Goal: Task Accomplishment & Management: Manage account settings

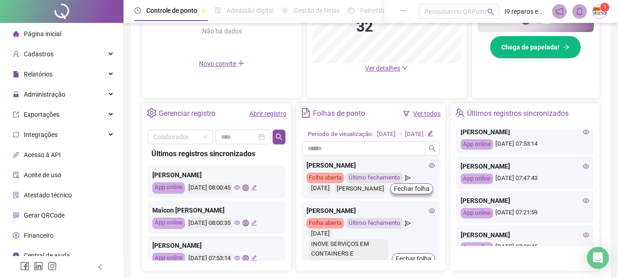
scroll to position [92, 0]
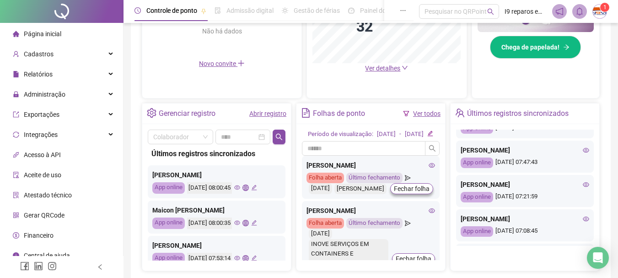
click at [583, 152] on icon "eye" at bounding box center [586, 150] width 6 height 5
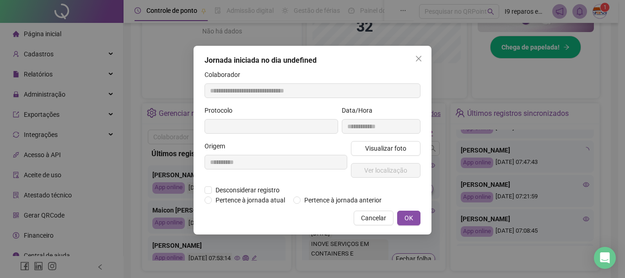
type input "**********"
click at [409, 154] on button "Visualizar foto" at bounding box center [386, 148] width 70 height 15
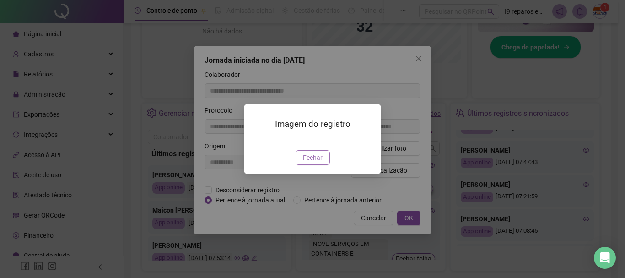
click at [314, 163] on span "Fechar" at bounding box center [313, 157] width 20 height 10
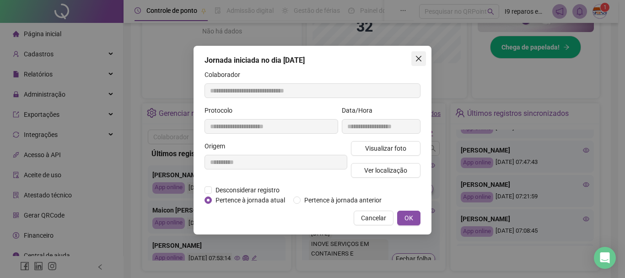
click at [417, 61] on icon "close" at bounding box center [418, 58] width 7 height 7
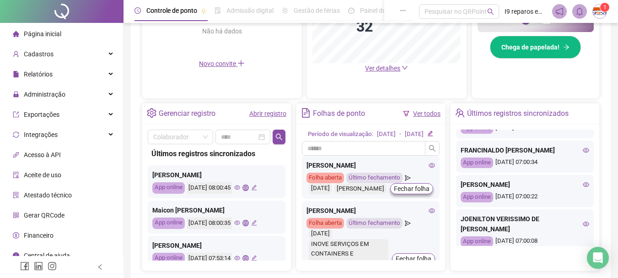
scroll to position [412, 0]
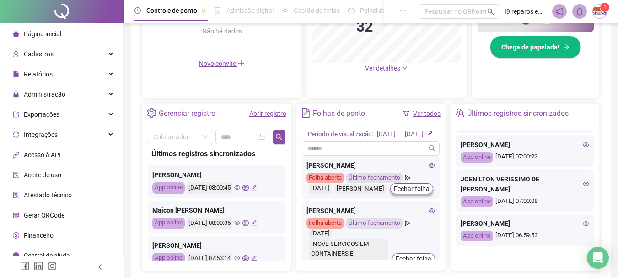
click at [583, 148] on icon "eye" at bounding box center [586, 144] width 6 height 6
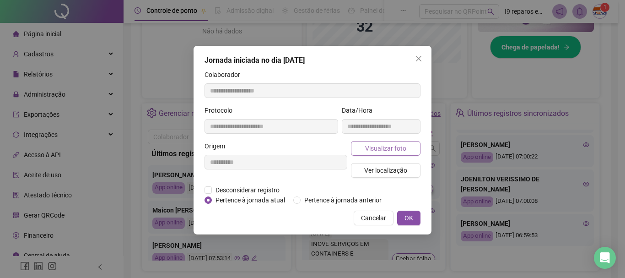
click at [407, 151] on button "Visualizar foto" at bounding box center [386, 148] width 70 height 15
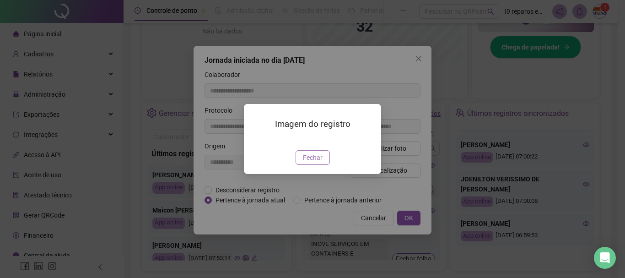
click at [322, 163] on span "Fechar" at bounding box center [313, 157] width 20 height 10
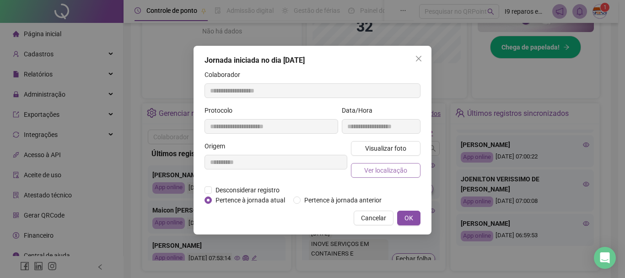
click at [379, 169] on span "Ver localização" at bounding box center [385, 170] width 43 height 10
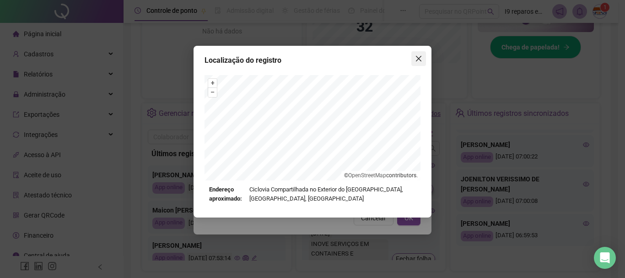
click at [417, 60] on icon "close" at bounding box center [418, 58] width 5 height 5
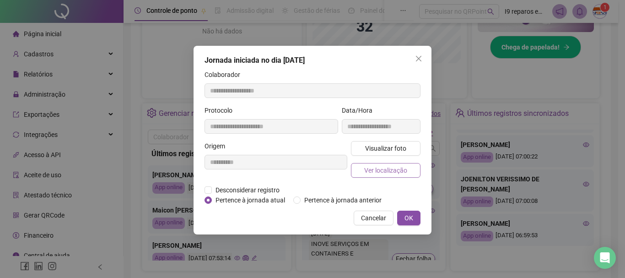
click at [387, 169] on span "Ver localização" at bounding box center [385, 170] width 43 height 10
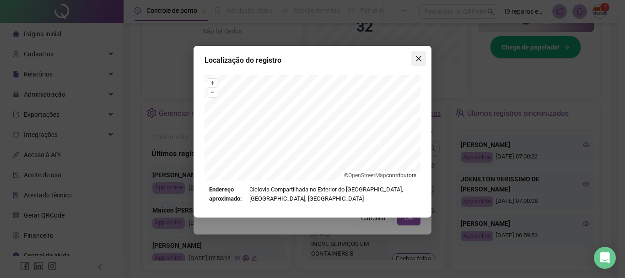
click at [417, 58] on icon "close" at bounding box center [418, 58] width 7 height 7
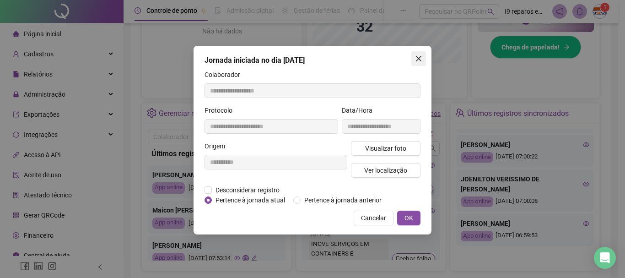
click at [418, 57] on icon "close" at bounding box center [418, 58] width 7 height 7
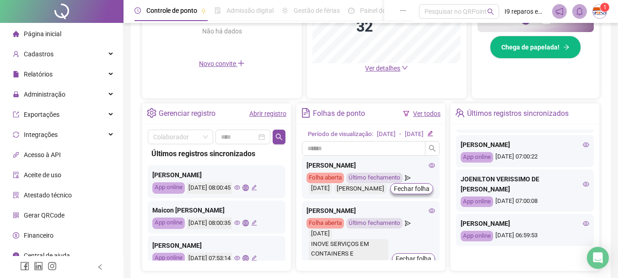
scroll to position [426, 0]
click at [103, 96] on div "Administração" at bounding box center [61, 94] width 119 height 18
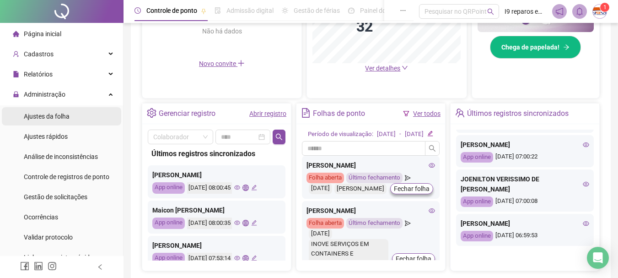
click at [60, 113] on span "Ajustes da folha" at bounding box center [47, 116] width 46 height 7
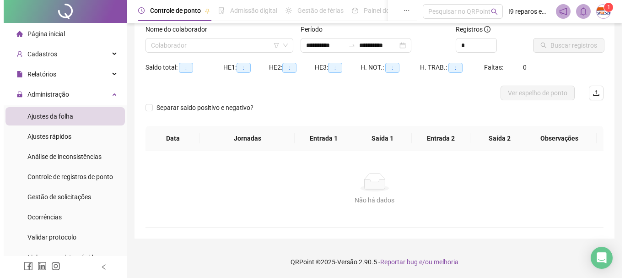
scroll to position [60, 0]
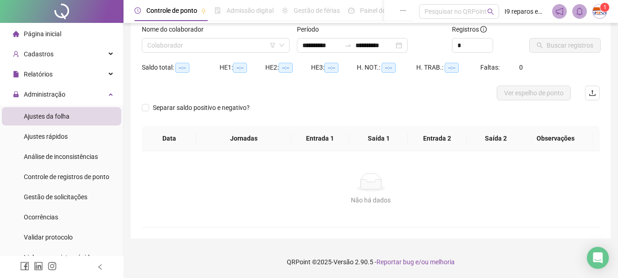
type input "**********"
click at [204, 42] on input "search" at bounding box center [211, 45] width 129 height 14
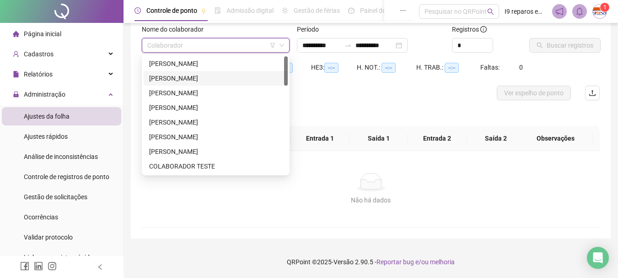
click at [194, 77] on div "[PERSON_NAME]" at bounding box center [215, 78] width 133 height 10
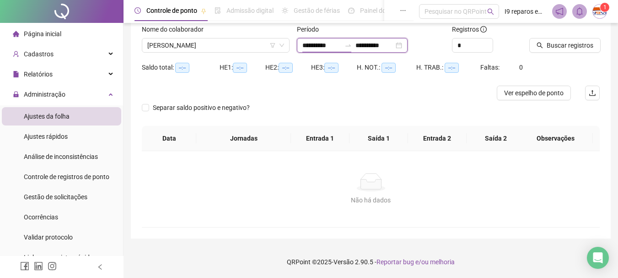
click at [311, 46] on input "**********" at bounding box center [322, 45] width 38 height 10
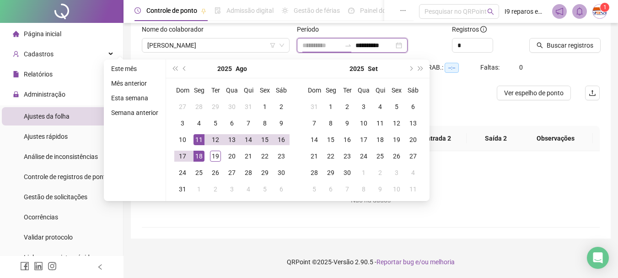
type input "**********"
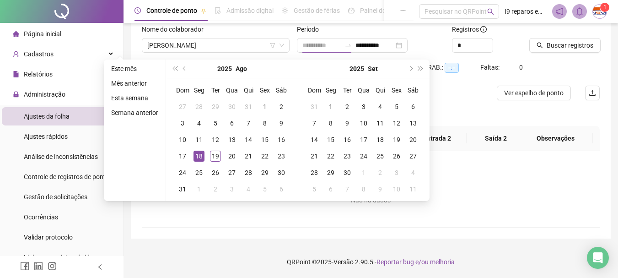
click at [194, 158] on div "18" at bounding box center [199, 156] width 11 height 11
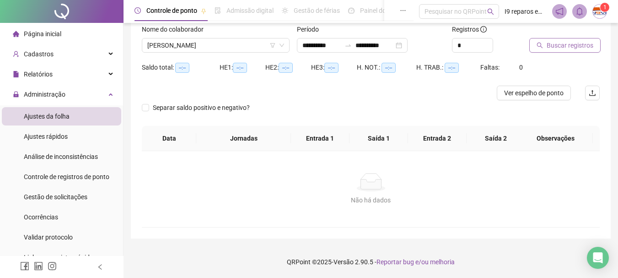
click at [571, 48] on span "Buscar registros" at bounding box center [570, 45] width 47 height 10
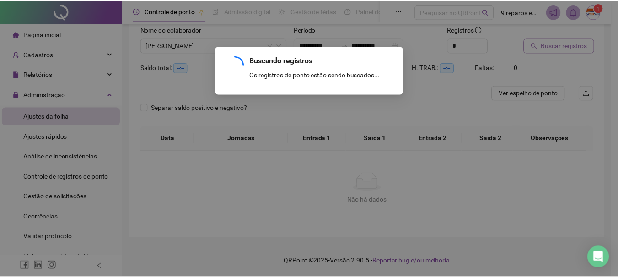
scroll to position [13, 0]
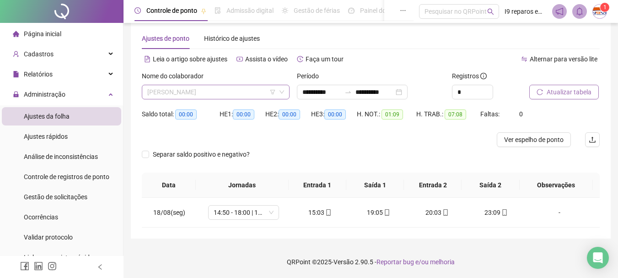
click at [260, 95] on span "[PERSON_NAME]" at bounding box center [215, 92] width 137 height 14
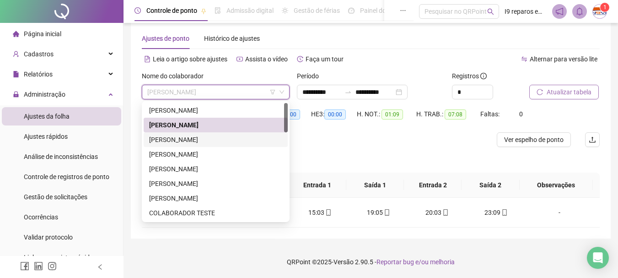
click at [176, 135] on div "[PERSON_NAME]" at bounding box center [215, 140] width 133 height 10
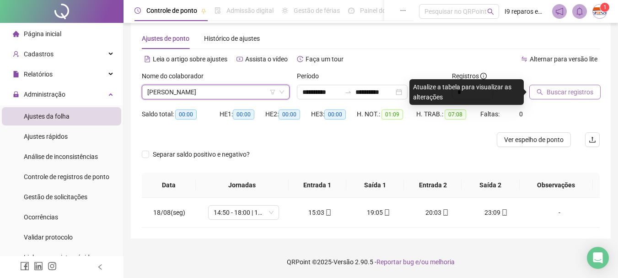
click at [552, 94] on span "Buscar registros" at bounding box center [570, 92] width 47 height 10
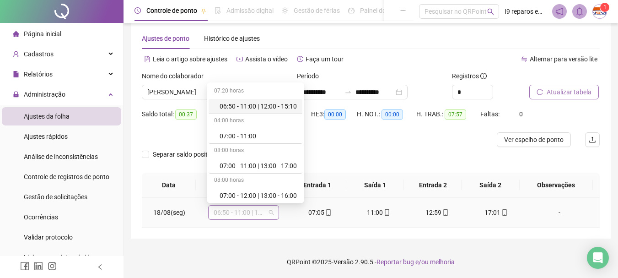
click at [266, 212] on span "06:50 - 11:00 | 12:00 - 15:10" at bounding box center [244, 213] width 60 height 14
click at [278, 167] on div "07:00 - 11:00 | 13:00 - 17:00" at bounding box center [258, 166] width 77 height 10
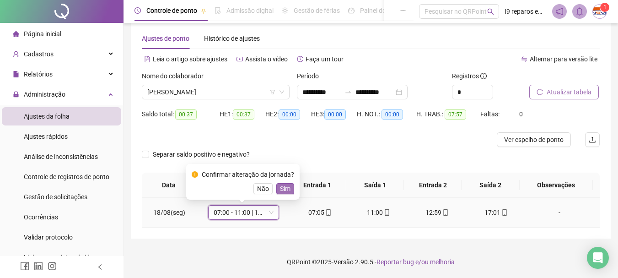
click at [285, 189] on span "Sim" at bounding box center [285, 189] width 11 height 10
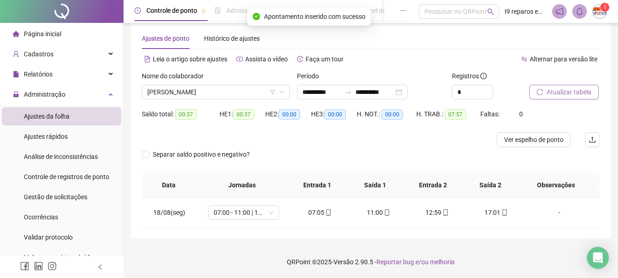
click at [576, 90] on span "Atualizar tabela" at bounding box center [569, 92] width 45 height 10
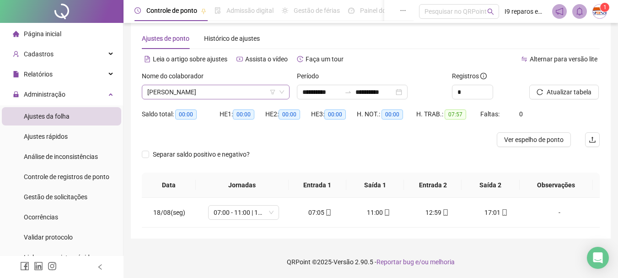
click at [238, 92] on span "[PERSON_NAME]" at bounding box center [215, 92] width 137 height 14
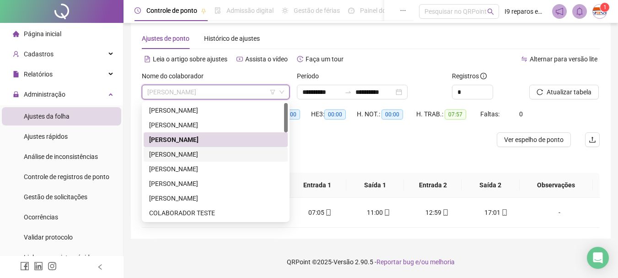
click at [194, 155] on div "[PERSON_NAME]" at bounding box center [215, 154] width 133 height 10
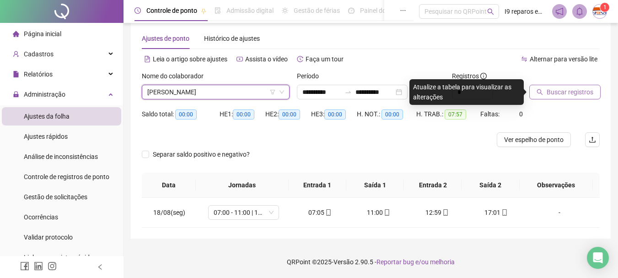
click at [552, 93] on span "Buscar registros" at bounding box center [570, 92] width 47 height 10
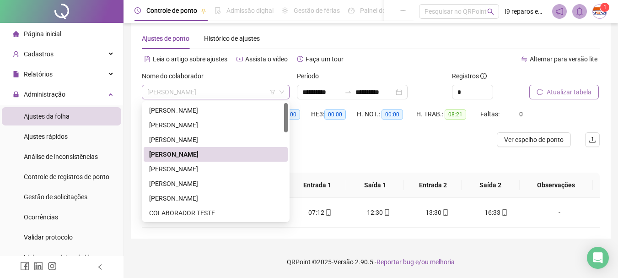
click at [251, 91] on span "[PERSON_NAME]" at bounding box center [215, 92] width 137 height 14
click at [196, 168] on div "[PERSON_NAME]" at bounding box center [215, 169] width 133 height 10
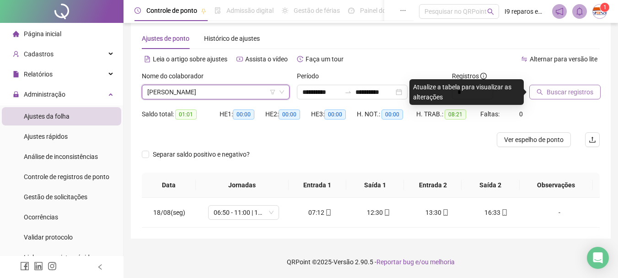
click at [542, 98] on button "Buscar registros" at bounding box center [565, 92] width 71 height 15
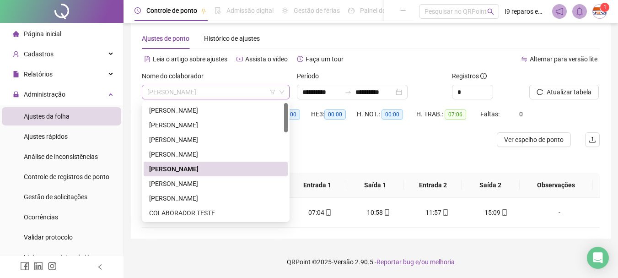
click at [248, 93] on span "[PERSON_NAME]" at bounding box center [215, 92] width 137 height 14
click at [215, 182] on div "[PERSON_NAME]" at bounding box center [215, 184] width 133 height 10
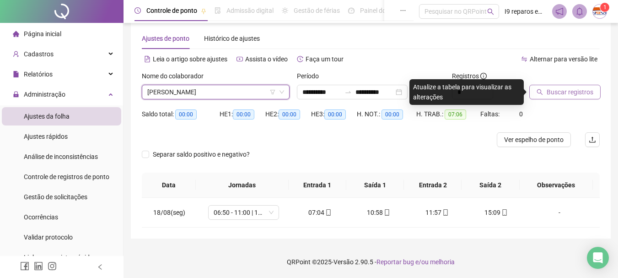
click at [561, 91] on span "Buscar registros" at bounding box center [570, 92] width 47 height 10
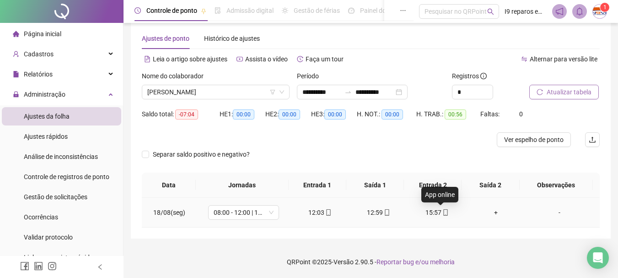
click at [443, 212] on icon "mobile" at bounding box center [446, 212] width 6 height 6
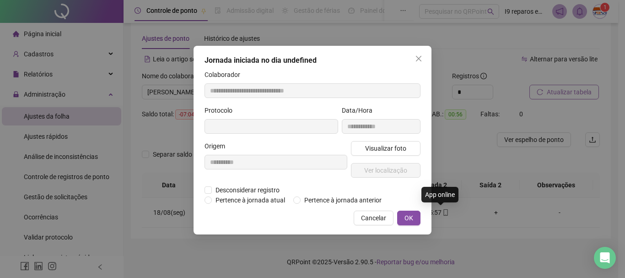
type input "**********"
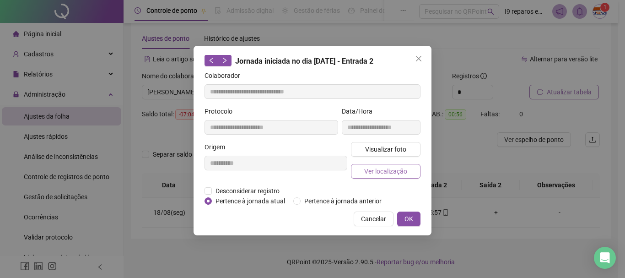
click at [404, 173] on span "Ver localização" at bounding box center [385, 171] width 43 height 10
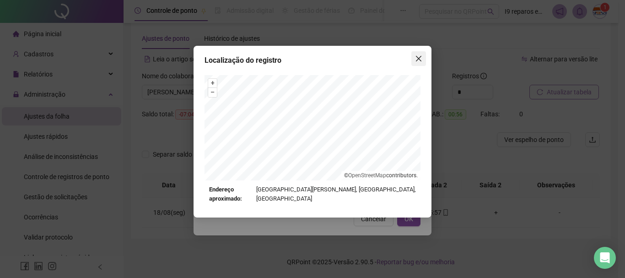
click at [424, 60] on span "Close" at bounding box center [419, 58] width 15 height 7
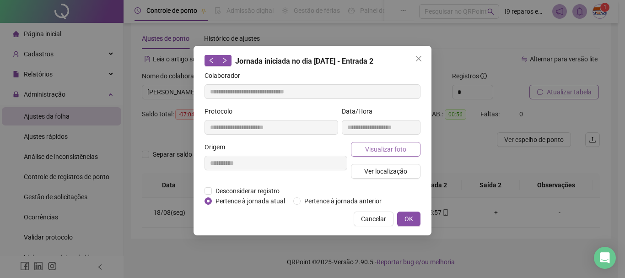
click at [408, 152] on button "Visualizar foto" at bounding box center [386, 149] width 70 height 15
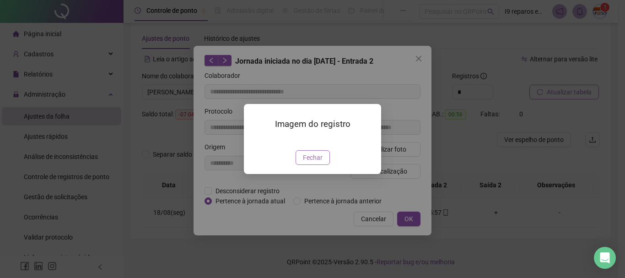
click at [319, 163] on span "Fechar" at bounding box center [313, 157] width 20 height 10
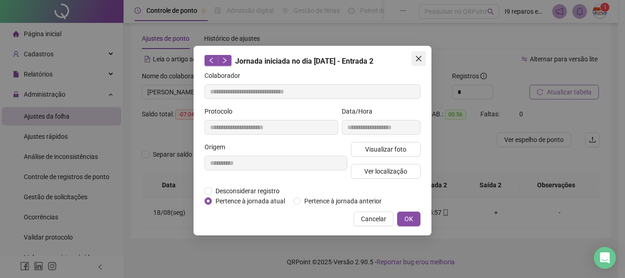
click at [420, 59] on icon "close" at bounding box center [418, 58] width 7 height 7
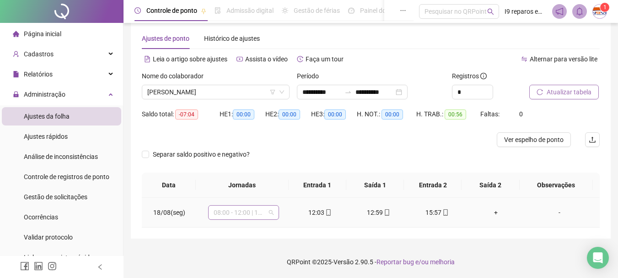
click at [273, 214] on div "08:00 - 12:00 | 13:00 - 17:00" at bounding box center [243, 212] width 71 height 15
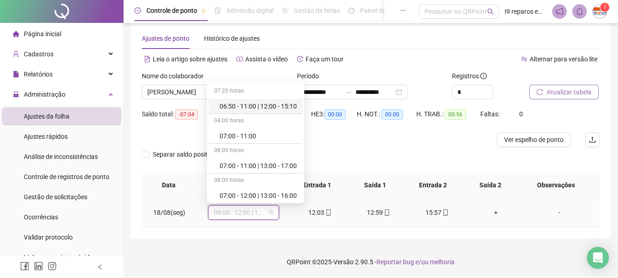
click at [285, 221] on td "08:00 - 12:00 | 13:00 - 17:00" at bounding box center [243, 213] width 94 height 30
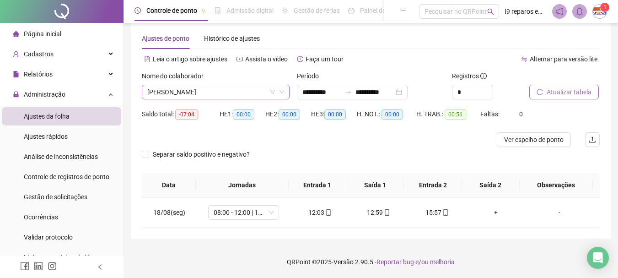
click at [249, 89] on span "[PERSON_NAME]" at bounding box center [215, 92] width 137 height 14
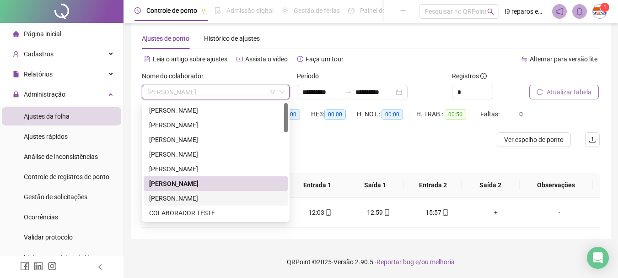
click at [195, 199] on div "[PERSON_NAME]" at bounding box center [215, 198] width 133 height 10
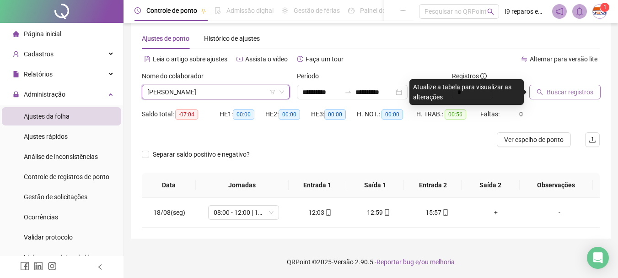
click at [583, 92] on span "Buscar registros" at bounding box center [570, 92] width 47 height 10
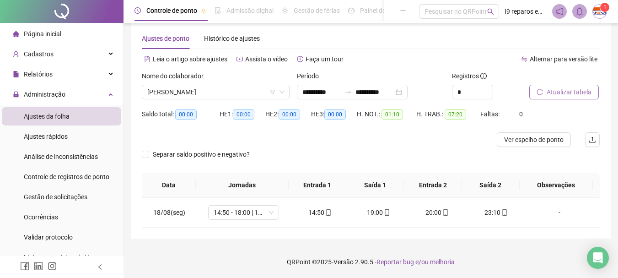
click at [240, 92] on span "[PERSON_NAME]" at bounding box center [215, 92] width 137 height 14
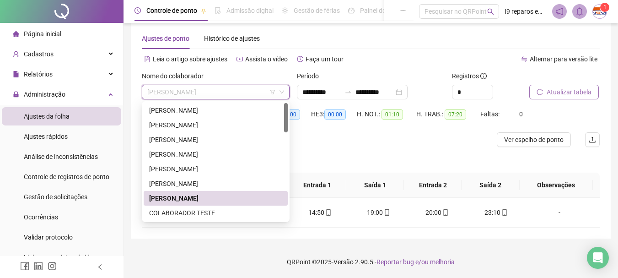
scroll to position [46, 0]
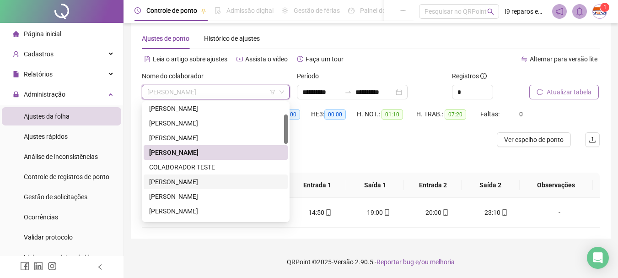
click at [206, 183] on div "[PERSON_NAME]" at bounding box center [215, 182] width 133 height 10
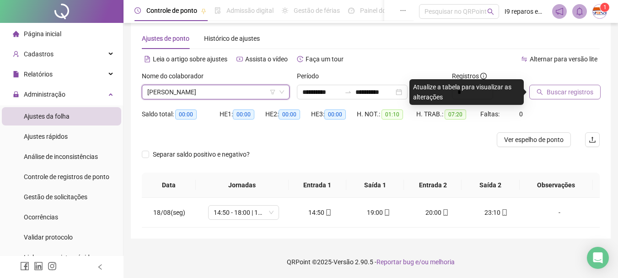
click at [554, 88] on span "Buscar registros" at bounding box center [570, 92] width 47 height 10
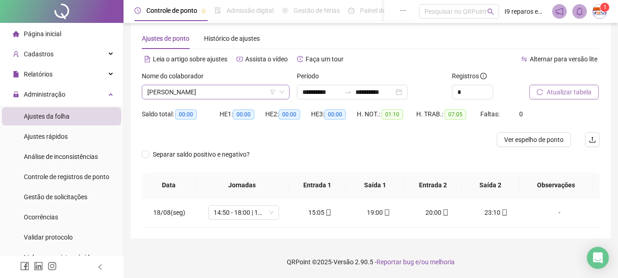
click at [247, 94] on span "[PERSON_NAME]" at bounding box center [215, 92] width 137 height 14
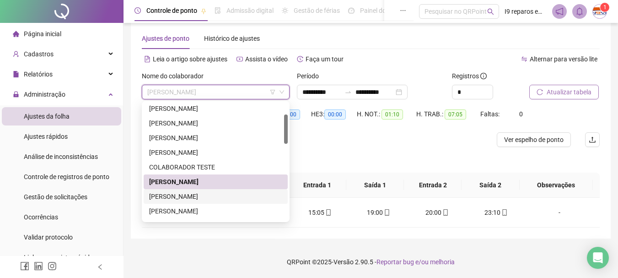
click at [203, 199] on div "[PERSON_NAME]" at bounding box center [215, 196] width 133 height 10
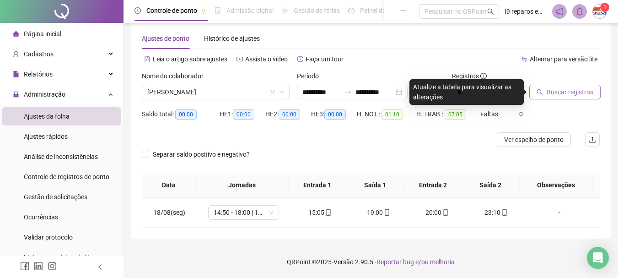
click at [595, 93] on button "Buscar registros" at bounding box center [565, 92] width 71 height 15
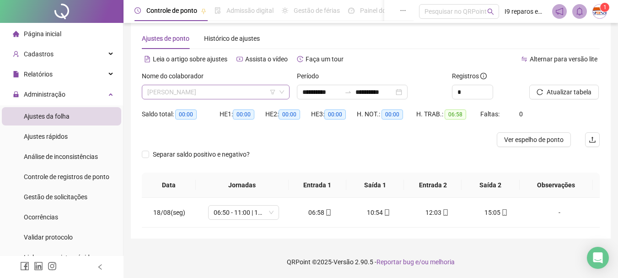
click at [215, 92] on span "[PERSON_NAME]" at bounding box center [215, 92] width 137 height 14
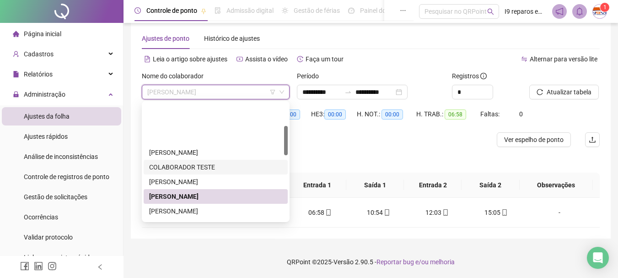
scroll to position [92, 0]
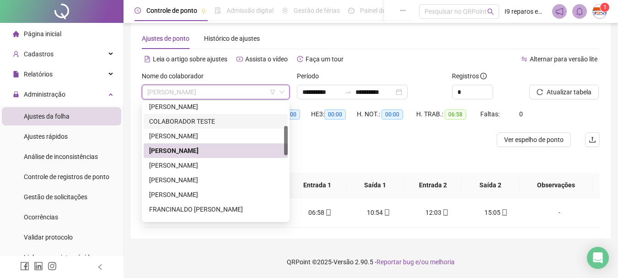
click at [209, 168] on div "[PERSON_NAME]" at bounding box center [215, 165] width 133 height 10
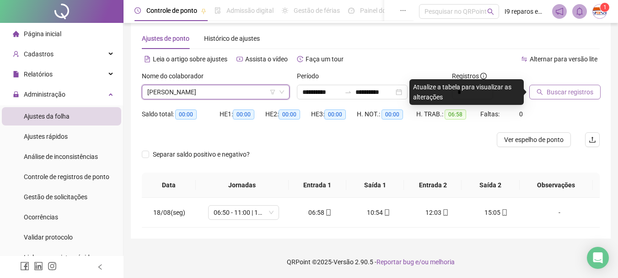
click at [561, 91] on span "Buscar registros" at bounding box center [570, 92] width 47 height 10
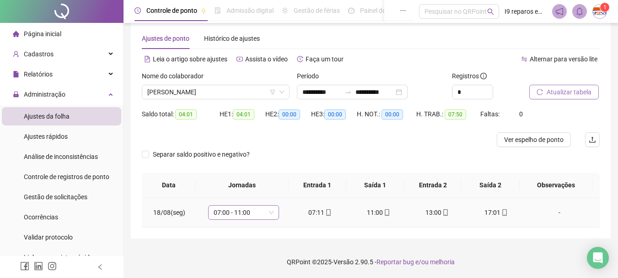
click at [271, 214] on span "07:00 - 11:00" at bounding box center [244, 213] width 60 height 14
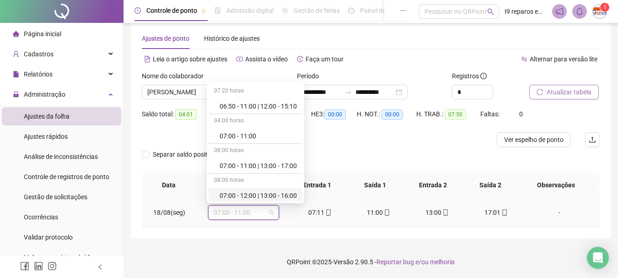
click at [268, 171] on div "07:00 - 11:00 | 13:00 - 17:00" at bounding box center [256, 165] width 94 height 15
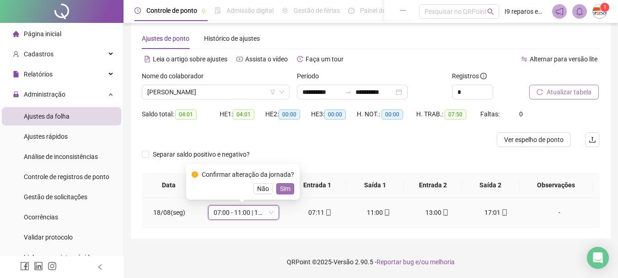
click at [283, 190] on span "Sim" at bounding box center [285, 189] width 11 height 10
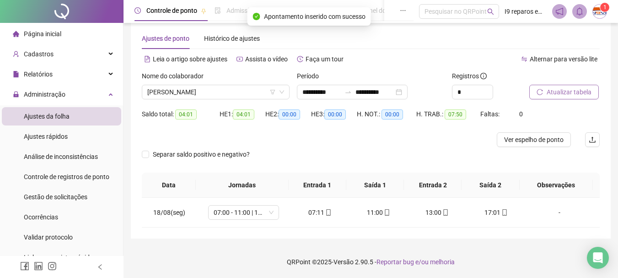
click at [560, 92] on span "Atualizar tabela" at bounding box center [569, 92] width 45 height 10
click at [242, 91] on span "[PERSON_NAME]" at bounding box center [215, 92] width 137 height 14
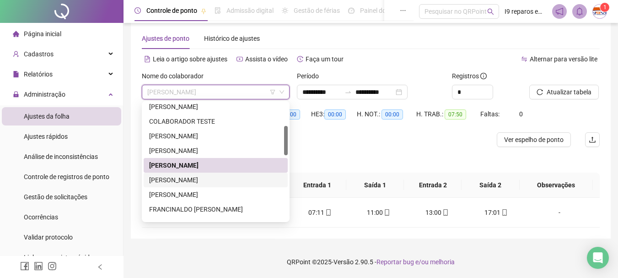
click at [213, 180] on div "[PERSON_NAME]" at bounding box center [215, 180] width 133 height 10
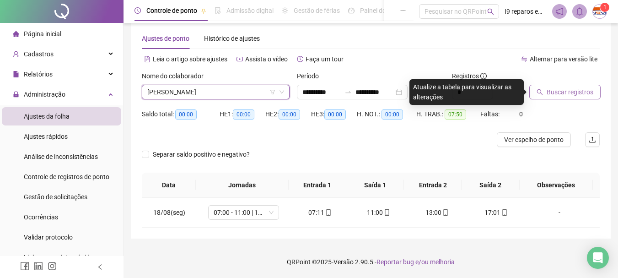
click at [588, 91] on span "Buscar registros" at bounding box center [570, 92] width 47 height 10
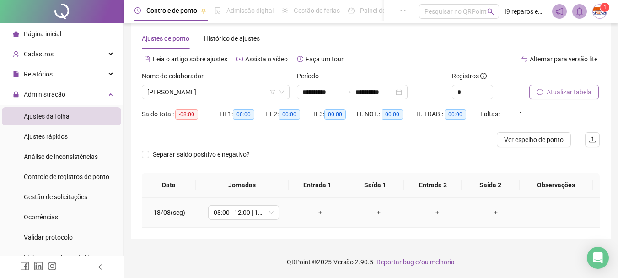
click at [319, 211] on div "+" at bounding box center [320, 212] width 44 height 10
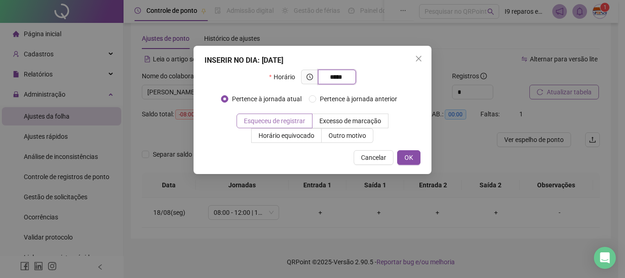
type input "*****"
click at [259, 123] on span "Esqueceu de registrar" at bounding box center [274, 120] width 61 height 7
drag, startPoint x: 414, startPoint y: 155, endPoint x: 399, endPoint y: 181, distance: 30.1
click at [414, 155] on button "OK" at bounding box center [408, 157] width 23 height 15
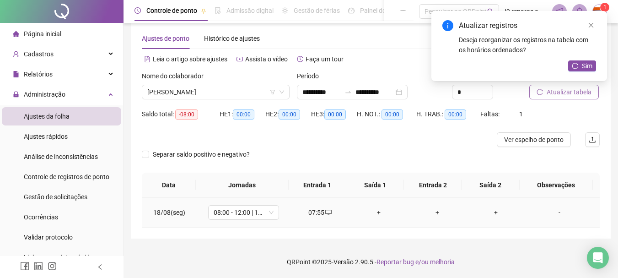
click at [374, 215] on div "+" at bounding box center [379, 212] width 44 height 10
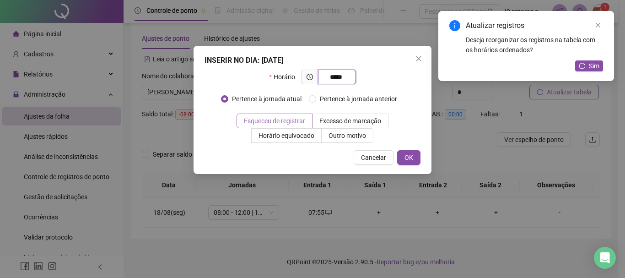
type input "*****"
click at [312, 123] on span at bounding box center [274, 121] width 75 height 14
drag, startPoint x: 408, startPoint y: 155, endPoint x: 418, endPoint y: 170, distance: 18.2
click at [408, 155] on span "OK" at bounding box center [409, 157] width 9 height 10
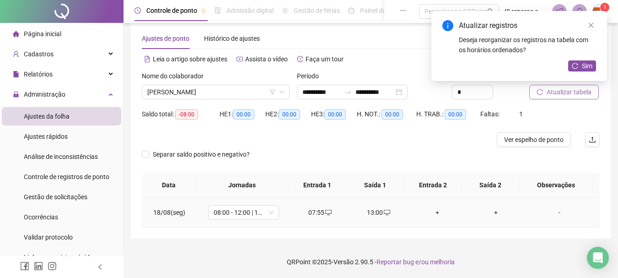
drag, startPoint x: 433, startPoint y: 215, endPoint x: 434, endPoint y: 209, distance: 6.0
click at [433, 211] on div "+" at bounding box center [438, 212] width 44 height 10
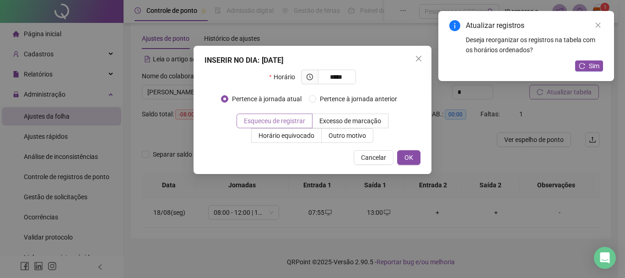
type input "*****"
click at [311, 119] on span at bounding box center [274, 121] width 75 height 14
click at [412, 157] on span "OK" at bounding box center [409, 157] width 9 height 10
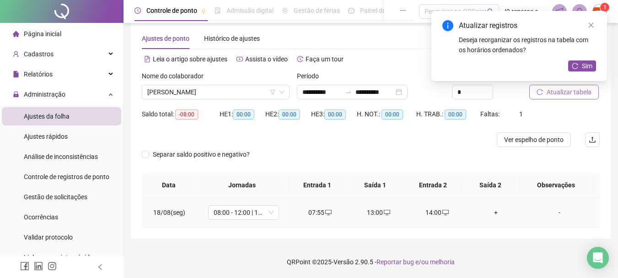
click at [494, 212] on div "+" at bounding box center [496, 212] width 44 height 10
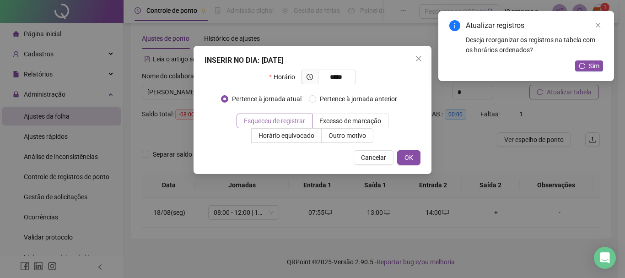
type input "*****"
click at [299, 125] on label "Esqueceu de registrar" at bounding box center [275, 121] width 76 height 15
click at [416, 157] on button "OK" at bounding box center [408, 157] width 23 height 15
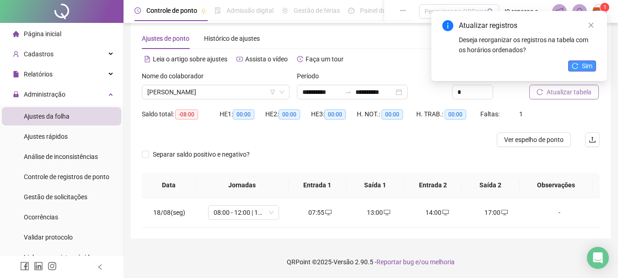
click at [580, 67] on button "Sim" at bounding box center [583, 65] width 28 height 11
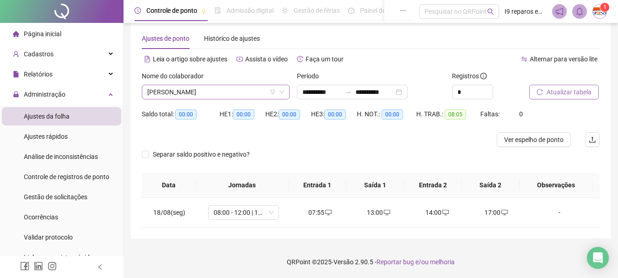
click at [228, 92] on span "[PERSON_NAME]" at bounding box center [215, 92] width 137 height 14
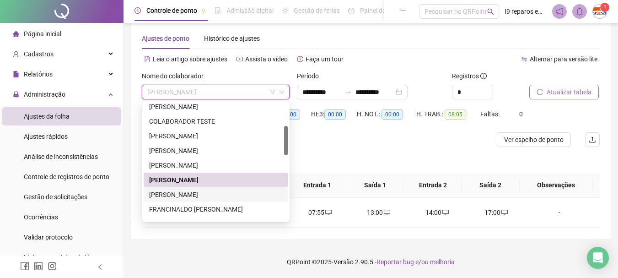
click at [202, 193] on div "[PERSON_NAME]" at bounding box center [215, 195] width 133 height 10
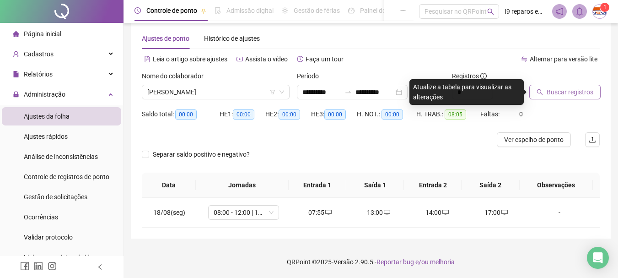
click at [548, 89] on span "Buscar registros" at bounding box center [570, 92] width 47 height 10
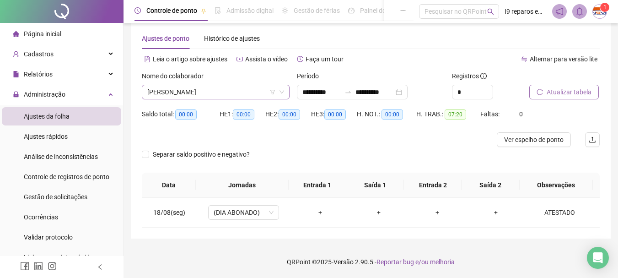
click at [244, 88] on span "[PERSON_NAME]" at bounding box center [215, 92] width 137 height 14
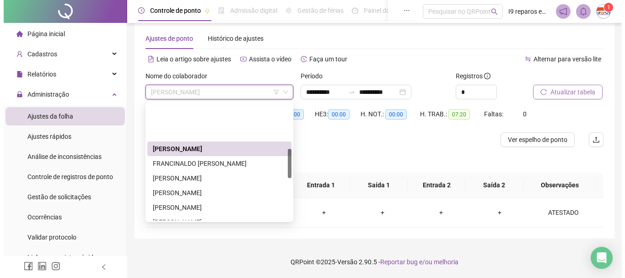
scroll to position [183, 0]
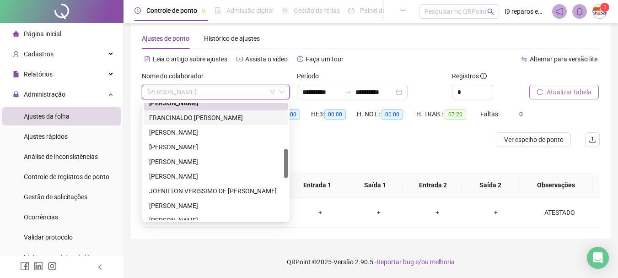
click at [198, 118] on div "FRANCINALDO [PERSON_NAME]" at bounding box center [215, 118] width 133 height 10
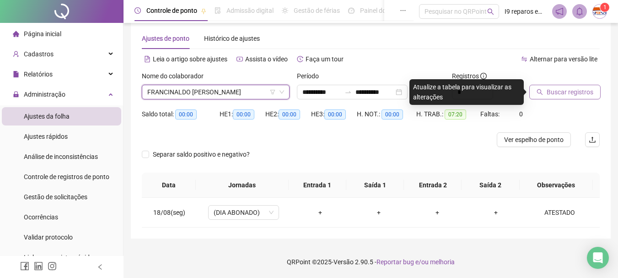
click at [547, 94] on button "Buscar registros" at bounding box center [565, 92] width 71 height 15
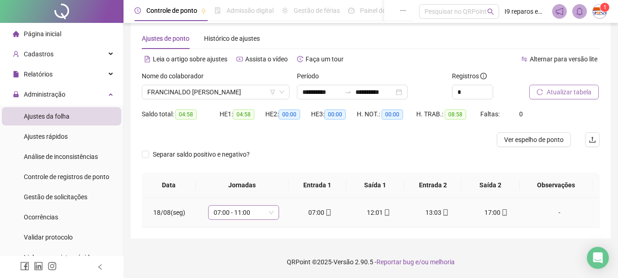
click at [273, 211] on div "07:00 - 11:00" at bounding box center [243, 212] width 71 height 15
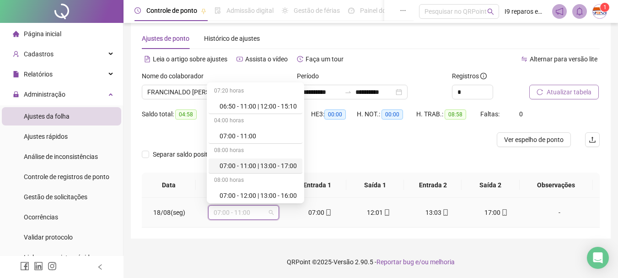
click at [273, 171] on div "07:00 - 11:00 | 13:00 - 17:00" at bounding box center [256, 165] width 94 height 15
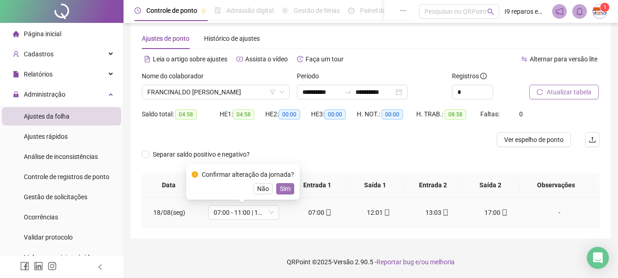
click at [286, 187] on span "Sim" at bounding box center [285, 189] width 11 height 10
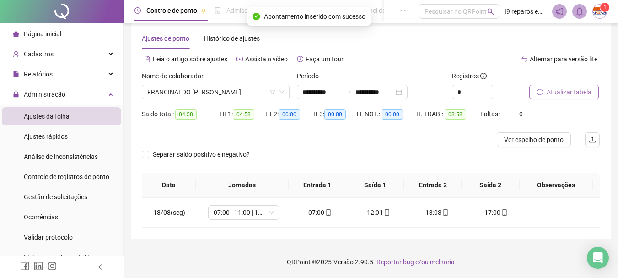
click at [563, 87] on span "Atualizar tabela" at bounding box center [569, 92] width 45 height 10
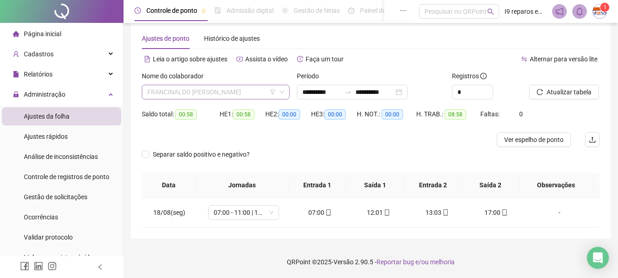
click at [243, 92] on span "FRANCINALDO [PERSON_NAME]" at bounding box center [215, 92] width 137 height 14
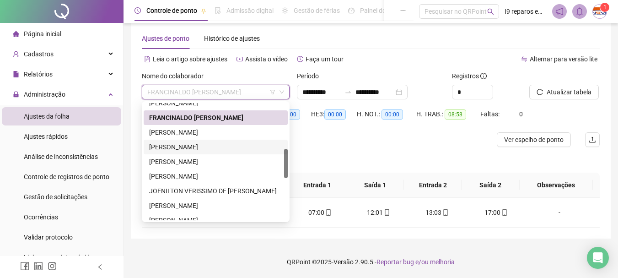
click at [202, 147] on div "[PERSON_NAME]" at bounding box center [215, 147] width 133 height 10
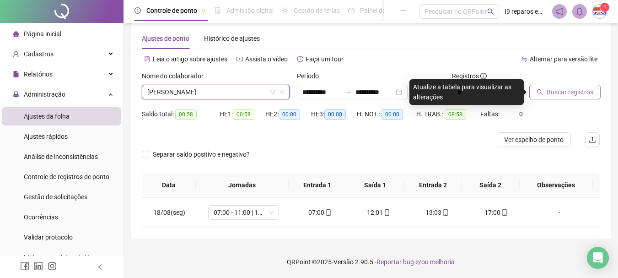
click at [569, 89] on span "Buscar registros" at bounding box center [570, 92] width 47 height 10
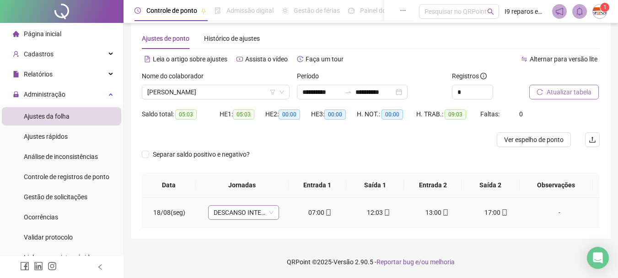
click at [269, 209] on span "DESCANSO INTER-JORNADA" at bounding box center [244, 213] width 60 height 14
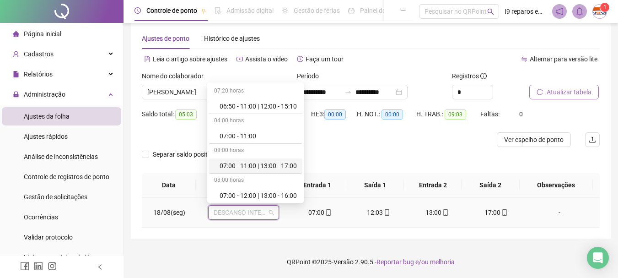
click at [261, 165] on div "07:00 - 11:00 | 13:00 - 17:00" at bounding box center [258, 166] width 77 height 10
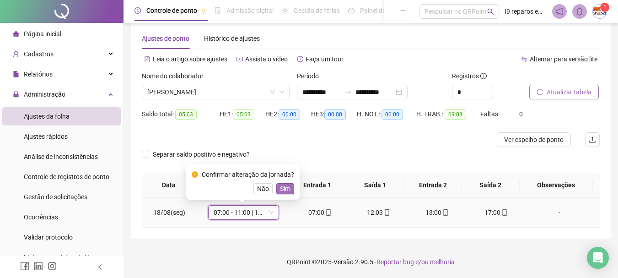
click at [283, 188] on span "Sim" at bounding box center [285, 189] width 11 height 10
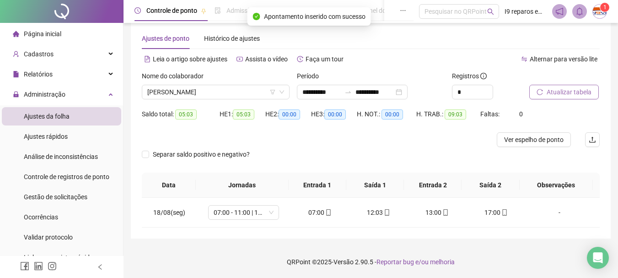
click at [581, 92] on span "Atualizar tabela" at bounding box center [569, 92] width 45 height 10
click at [232, 92] on span "[PERSON_NAME]" at bounding box center [215, 92] width 137 height 14
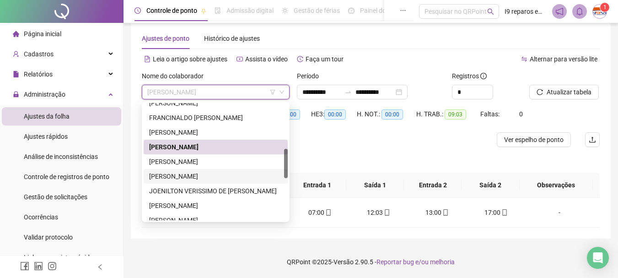
click at [205, 169] on div "[PERSON_NAME]" at bounding box center [216, 176] width 144 height 15
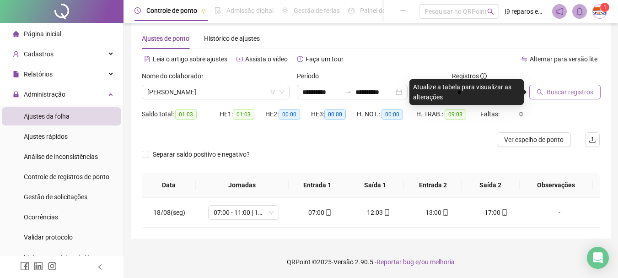
click at [568, 92] on span "Buscar registros" at bounding box center [570, 92] width 47 height 10
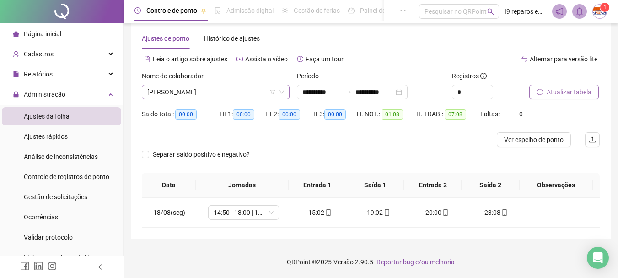
click at [254, 93] on span "[PERSON_NAME]" at bounding box center [215, 92] width 137 height 14
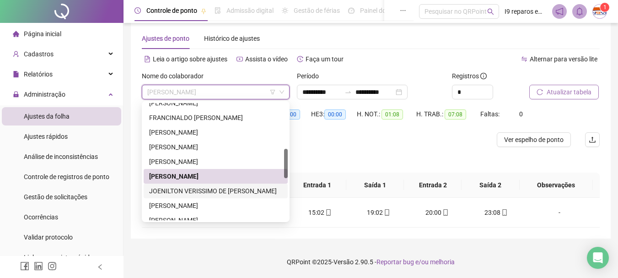
click at [203, 194] on div "JOENILTON VERISSIMO DE [PERSON_NAME]" at bounding box center [215, 191] width 133 height 10
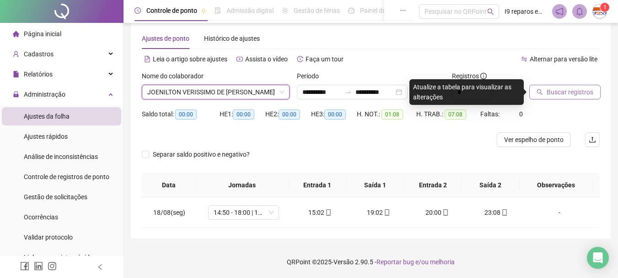
click at [590, 96] on span "Buscar registros" at bounding box center [570, 92] width 47 height 10
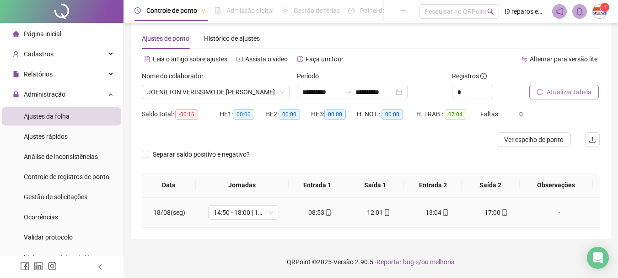
click at [327, 211] on icon "mobile" at bounding box center [328, 212] width 6 height 6
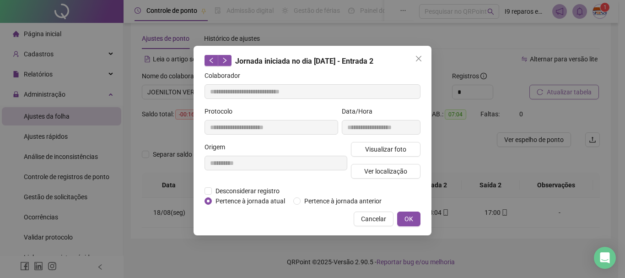
type input "**********"
click at [385, 150] on span "Visualizar foto" at bounding box center [385, 149] width 41 height 10
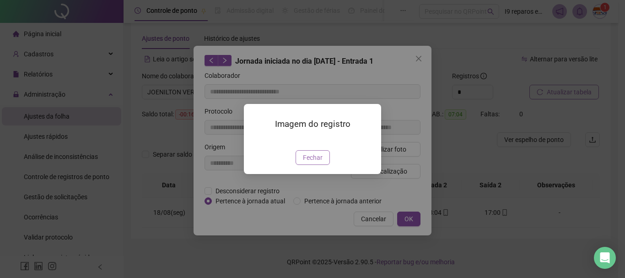
click at [316, 163] on span "Fechar" at bounding box center [313, 157] width 20 height 10
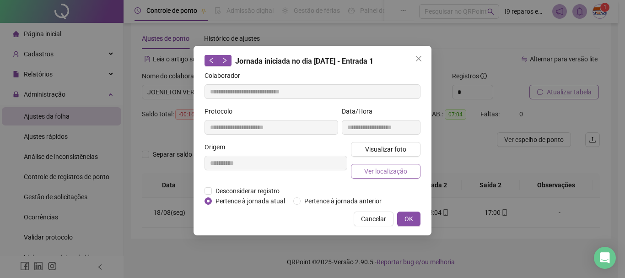
click at [395, 166] on span "Ver localização" at bounding box center [385, 171] width 43 height 10
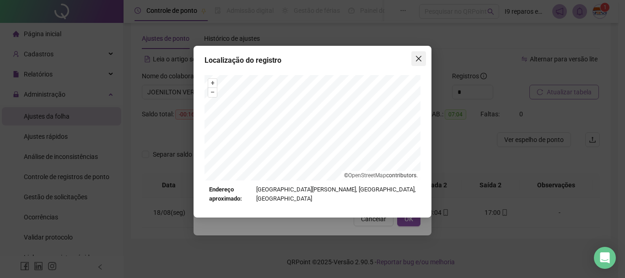
click at [418, 60] on icon "close" at bounding box center [418, 58] width 7 height 7
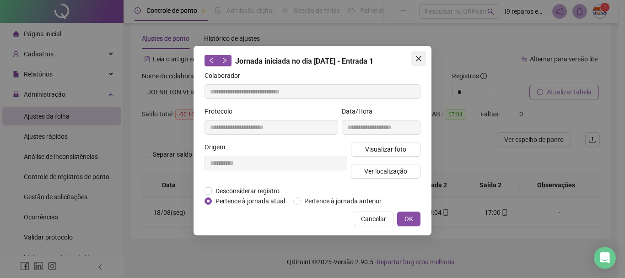
click at [422, 57] on icon "close" at bounding box center [418, 58] width 7 height 7
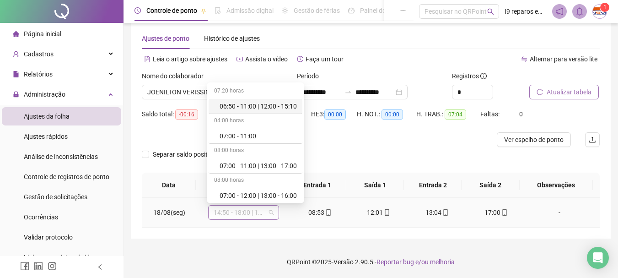
click at [271, 210] on span "14:50 - 18:00 | 19:00 - 23:10" at bounding box center [244, 213] width 60 height 14
click at [281, 161] on div "07:00 - 11:00 | 13:00 - 17:00" at bounding box center [258, 166] width 77 height 10
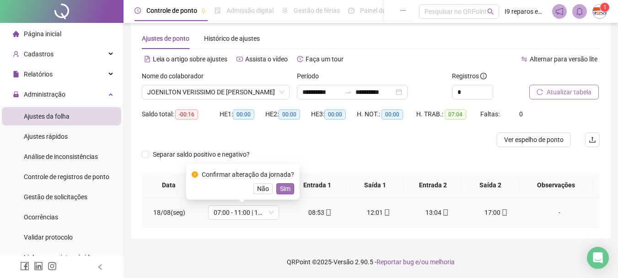
click at [283, 189] on span "Sim" at bounding box center [285, 189] width 11 height 10
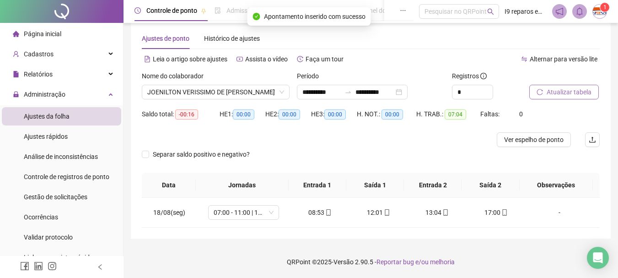
click at [563, 90] on span "Atualizar tabela" at bounding box center [569, 92] width 45 height 10
click at [271, 215] on span "07:00 - 11:00 | 13:00 - 17:00" at bounding box center [244, 213] width 60 height 14
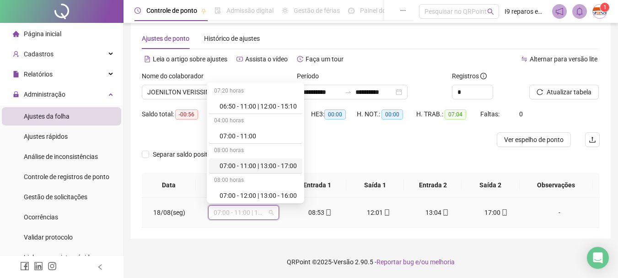
click at [267, 169] on div "07:00 - 11:00 | 13:00 - 17:00" at bounding box center [258, 166] width 77 height 10
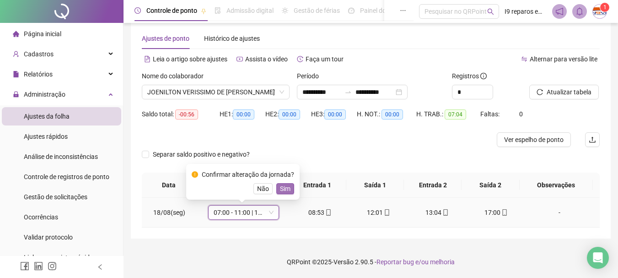
click at [281, 188] on span "Sim" at bounding box center [285, 189] width 11 height 10
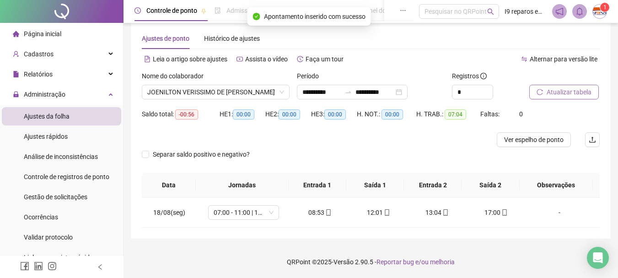
click at [577, 91] on span "Atualizar tabela" at bounding box center [569, 92] width 45 height 10
click at [556, 212] on div "-" at bounding box center [560, 212] width 54 height 10
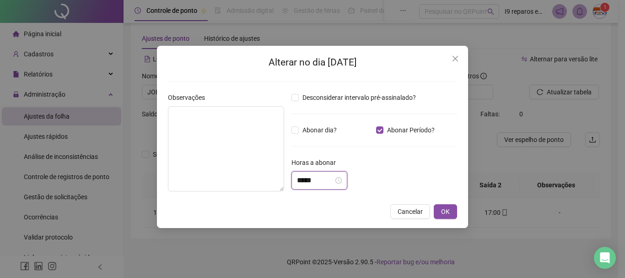
drag, startPoint x: 319, startPoint y: 185, endPoint x: 323, endPoint y: 147, distance: 38.3
click at [319, 180] on input "*****" at bounding box center [315, 180] width 37 height 11
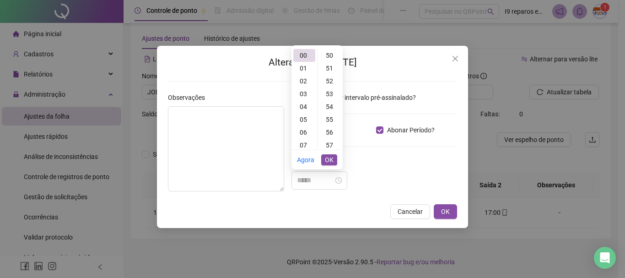
drag, startPoint x: 333, startPoint y: 126, endPoint x: 333, endPoint y: 138, distance: 12.4
click at [333, 127] on div "56" at bounding box center [331, 132] width 22 height 13
type input "*****"
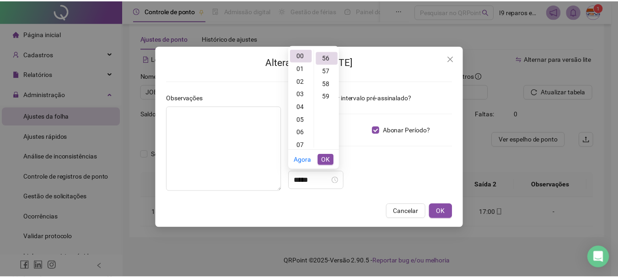
scroll to position [718, 0]
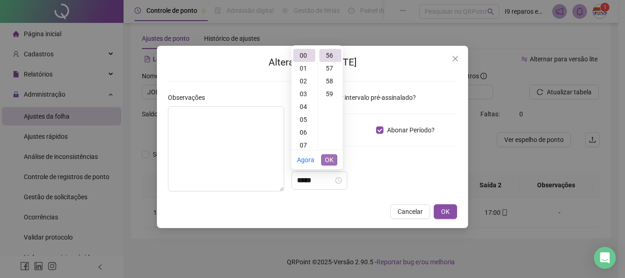
click at [331, 164] on span "OK" at bounding box center [329, 160] width 9 height 10
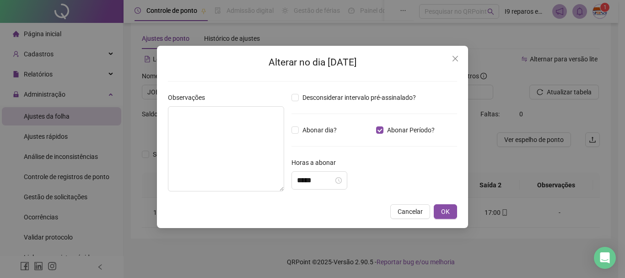
drag, startPoint x: 385, startPoint y: 160, endPoint x: 429, endPoint y: 186, distance: 50.9
click at [393, 162] on div "Horas a abonar" at bounding box center [375, 164] width 166 height 14
click at [446, 213] on span "OK" at bounding box center [445, 211] width 9 height 10
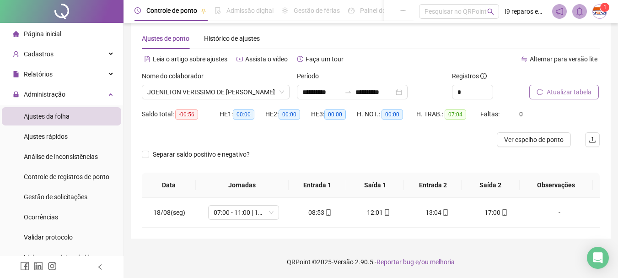
click at [584, 95] on span "Atualizar tabela" at bounding box center [569, 92] width 45 height 10
click at [158, 90] on span "JOENILTON VERISSIMO DE [PERSON_NAME]" at bounding box center [215, 92] width 137 height 14
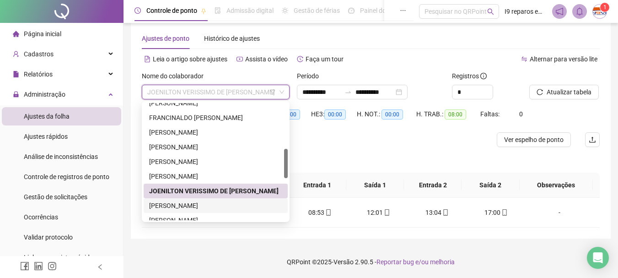
click at [187, 202] on div "[PERSON_NAME]" at bounding box center [215, 205] width 133 height 10
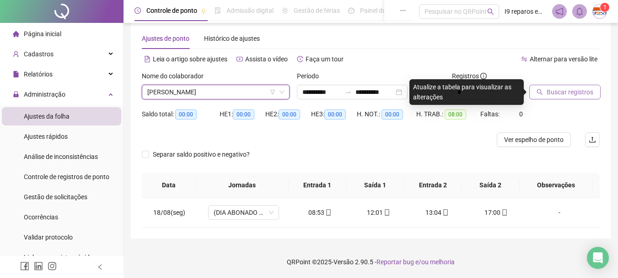
click at [563, 93] on span "Buscar registros" at bounding box center [570, 92] width 47 height 10
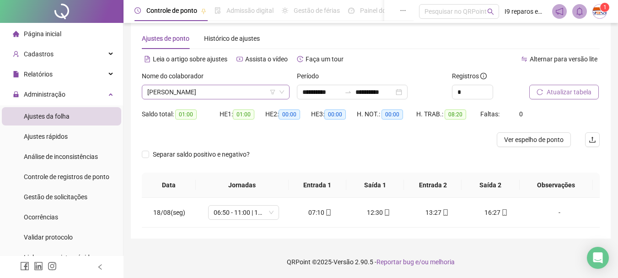
click at [243, 87] on span "[PERSON_NAME]" at bounding box center [215, 92] width 137 height 14
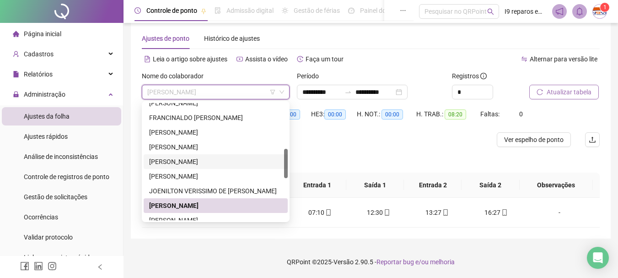
scroll to position [229, 0]
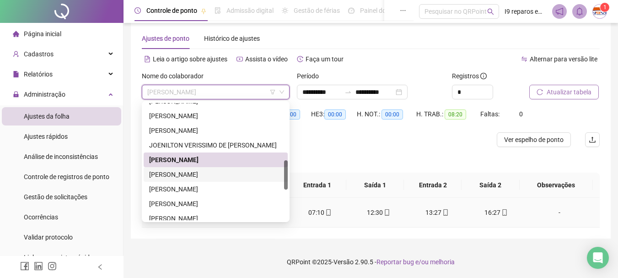
click at [502, 211] on icon "mobile" at bounding box center [505, 212] width 6 height 6
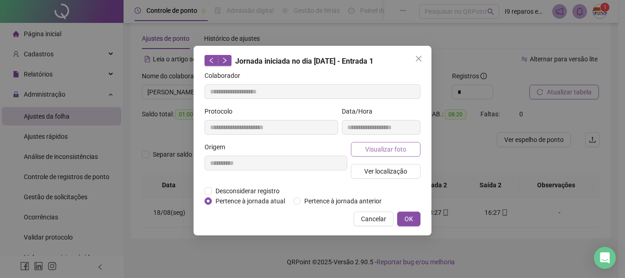
type input "**********"
click at [403, 153] on span "Visualizar foto" at bounding box center [385, 149] width 41 height 10
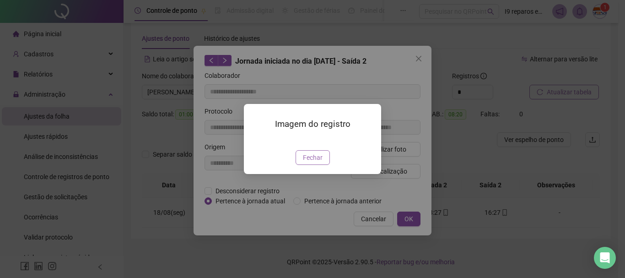
click at [311, 163] on span "Fechar" at bounding box center [313, 157] width 20 height 10
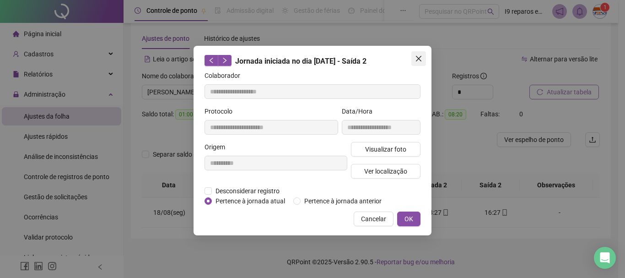
click at [423, 59] on span "Close" at bounding box center [419, 58] width 15 height 7
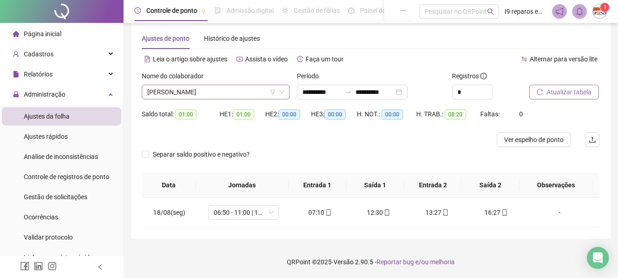
click at [245, 87] on span "[PERSON_NAME]" at bounding box center [215, 92] width 137 height 14
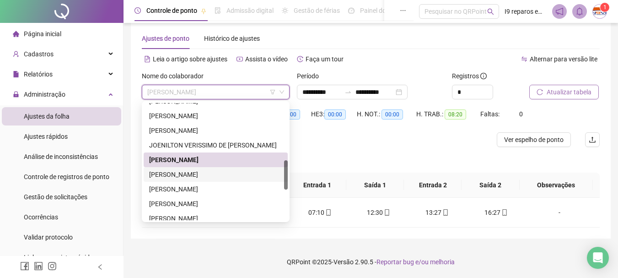
click at [211, 177] on div "[PERSON_NAME]" at bounding box center [215, 174] width 133 height 10
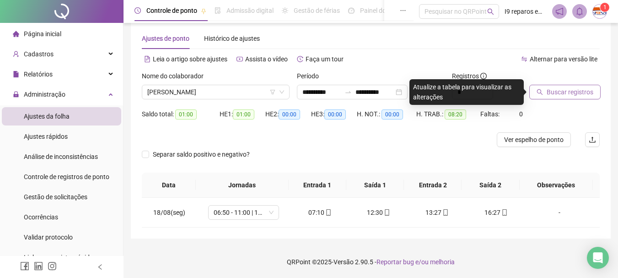
click at [549, 90] on span "Buscar registros" at bounding box center [570, 92] width 47 height 10
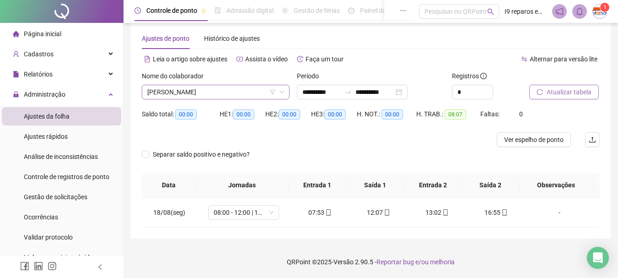
click at [238, 90] on span "[PERSON_NAME]" at bounding box center [215, 92] width 137 height 14
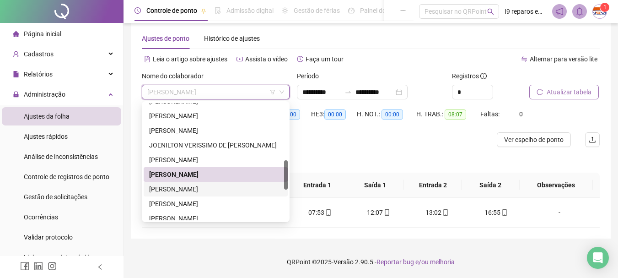
click at [190, 188] on div "[PERSON_NAME]" at bounding box center [215, 189] width 133 height 10
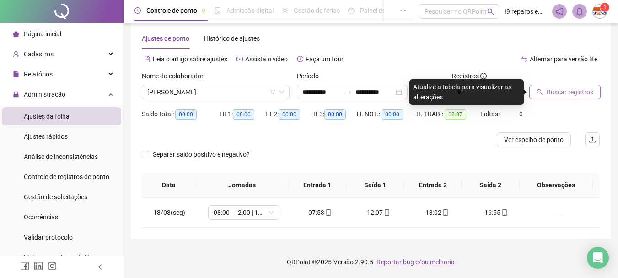
click at [574, 92] on span "Buscar registros" at bounding box center [570, 92] width 47 height 10
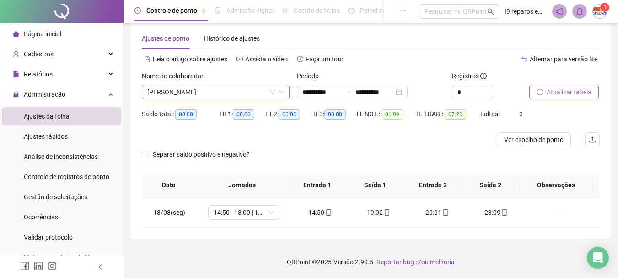
click at [237, 90] on span "[PERSON_NAME]" at bounding box center [215, 92] width 137 height 14
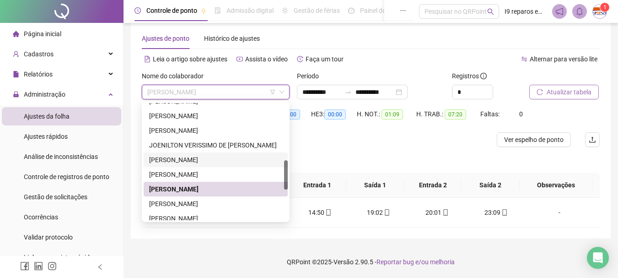
scroll to position [275, 0]
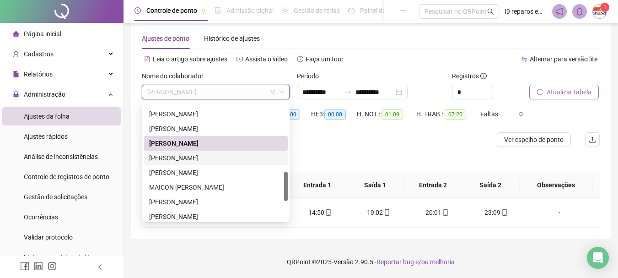
click at [213, 161] on div "[PERSON_NAME]" at bounding box center [215, 158] width 133 height 10
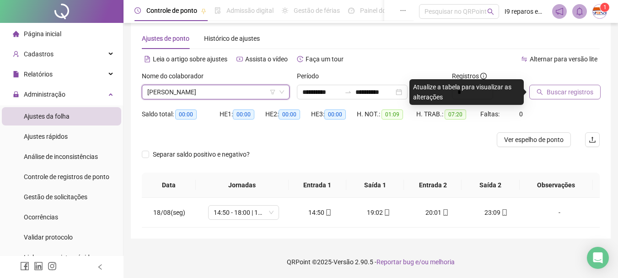
click at [560, 90] on span "Buscar registros" at bounding box center [570, 92] width 47 height 10
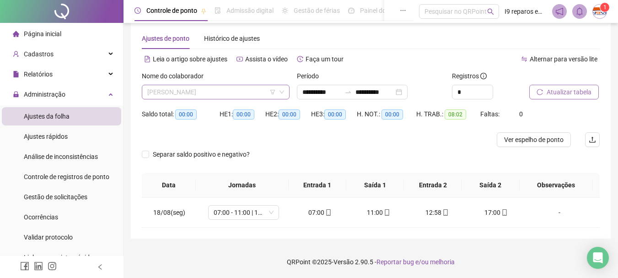
click at [175, 92] on span "[PERSON_NAME]" at bounding box center [215, 92] width 137 height 14
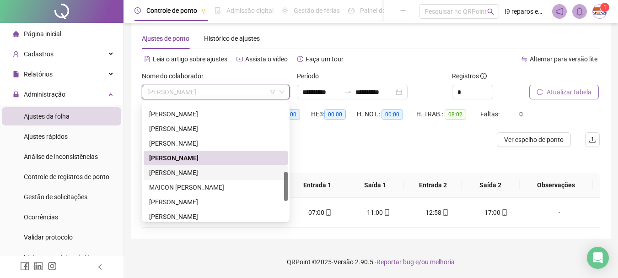
click at [176, 173] on div "[PERSON_NAME]" at bounding box center [215, 173] width 133 height 10
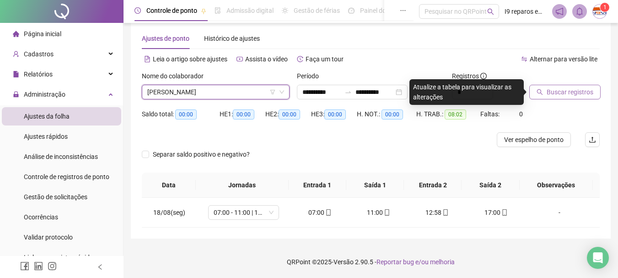
click at [577, 95] on span "Buscar registros" at bounding box center [570, 92] width 47 height 10
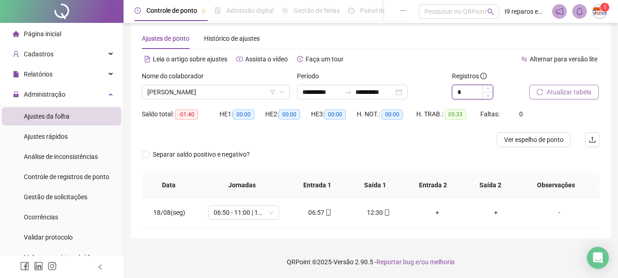
click at [470, 95] on input "*" at bounding box center [473, 92] width 40 height 14
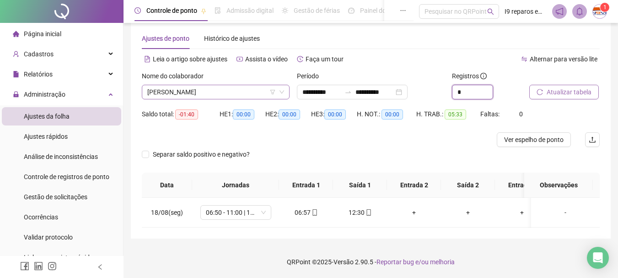
click at [233, 90] on span "[PERSON_NAME]" at bounding box center [215, 92] width 137 height 14
type input "*"
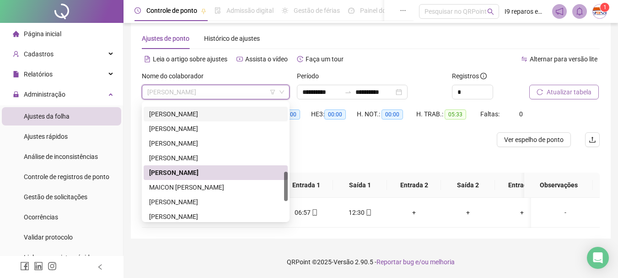
click at [204, 119] on div "[PERSON_NAME]" at bounding box center [216, 114] width 144 height 15
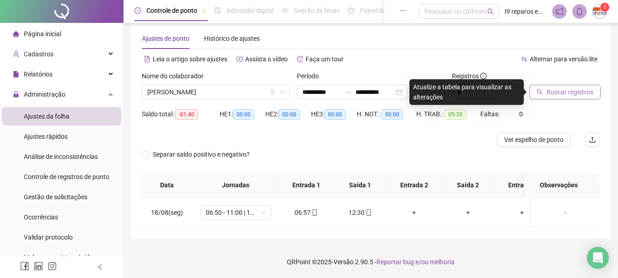
click at [549, 95] on span "Buscar registros" at bounding box center [570, 92] width 47 height 10
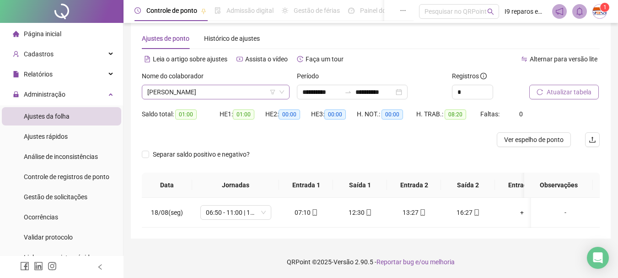
click at [244, 88] on span "[PERSON_NAME]" at bounding box center [215, 92] width 137 height 14
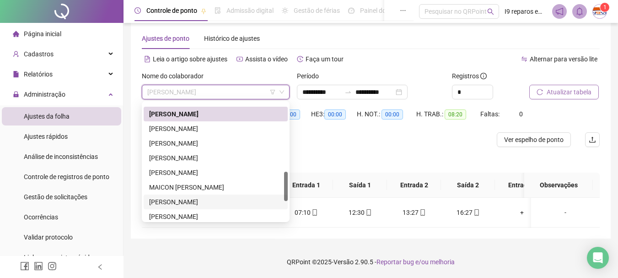
scroll to position [320, 0]
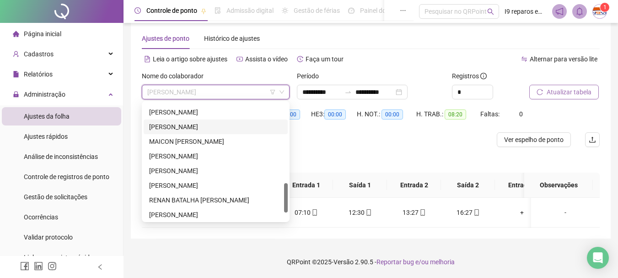
drag, startPoint x: 179, startPoint y: 130, endPoint x: 212, endPoint y: 128, distance: 33.4
click at [179, 130] on div "[PERSON_NAME]" at bounding box center [215, 127] width 133 height 10
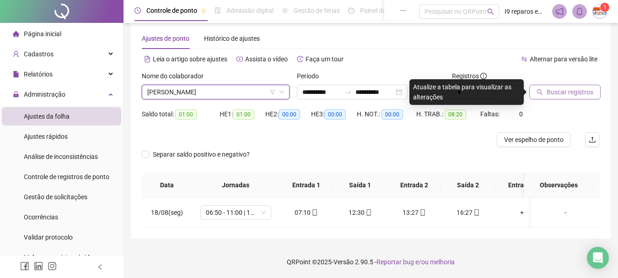
click at [549, 92] on span "Buscar registros" at bounding box center [570, 92] width 47 height 10
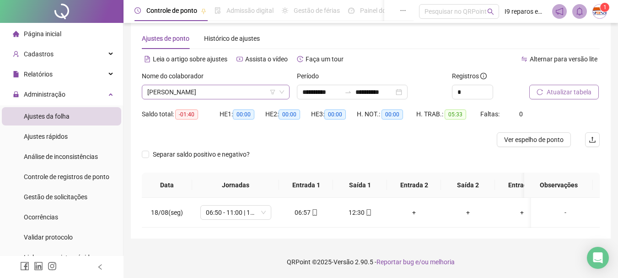
click at [243, 88] on span "[PERSON_NAME]" at bounding box center [215, 92] width 137 height 14
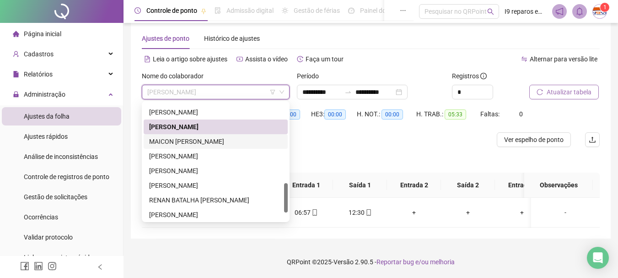
click at [225, 141] on div "MAICON [PERSON_NAME]" at bounding box center [215, 141] width 133 height 10
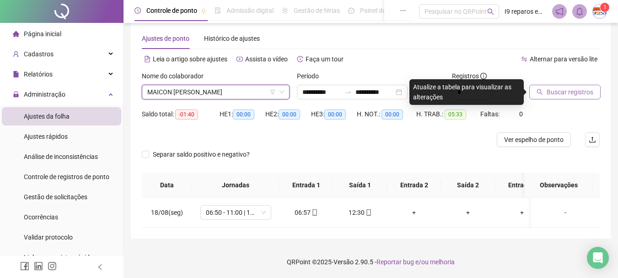
click at [550, 92] on span "Buscar registros" at bounding box center [570, 92] width 47 height 10
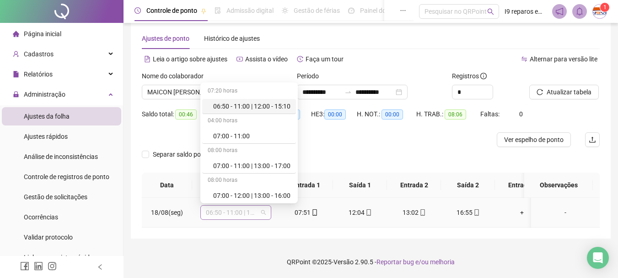
click at [266, 212] on div "06:50 - 11:00 | 12:00 - 15:10" at bounding box center [235, 212] width 71 height 15
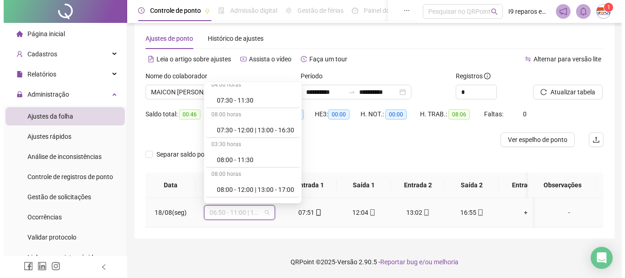
scroll to position [137, 0]
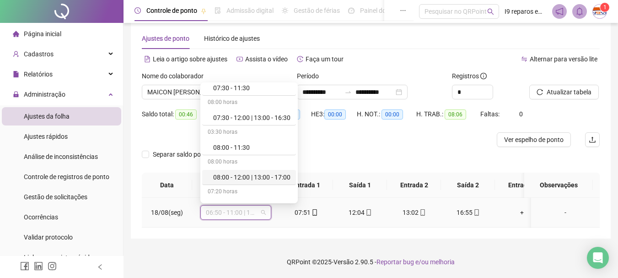
click at [250, 178] on div "08:00 - 12:00 | 13:00 - 17:00" at bounding box center [251, 177] width 77 height 10
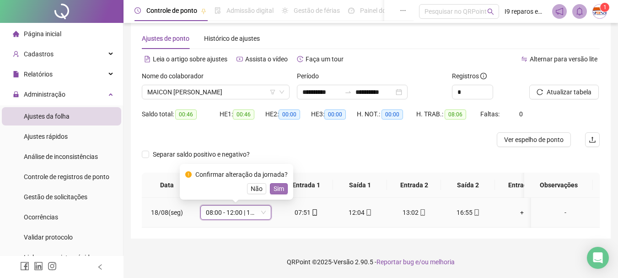
click at [279, 192] on span "Sim" at bounding box center [279, 189] width 11 height 10
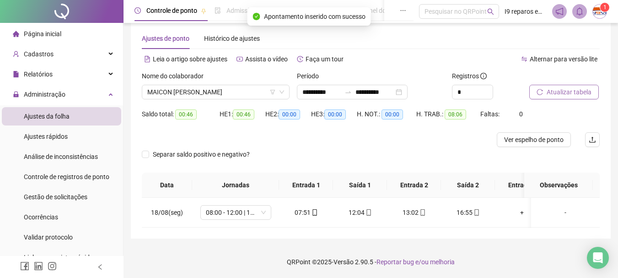
click at [580, 87] on button "Atualizar tabela" at bounding box center [565, 92] width 70 height 15
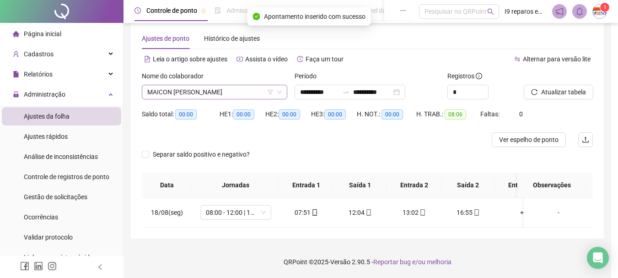
click at [198, 92] on span "MAICON [PERSON_NAME]" at bounding box center [214, 92] width 135 height 14
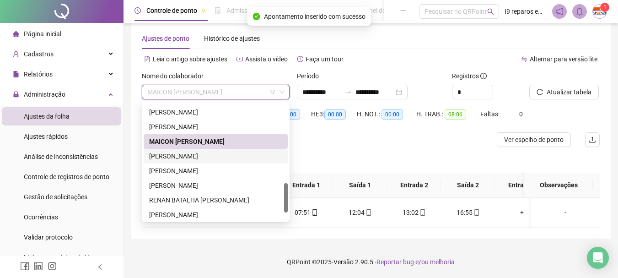
click at [192, 155] on div "[PERSON_NAME]" at bounding box center [215, 156] width 133 height 10
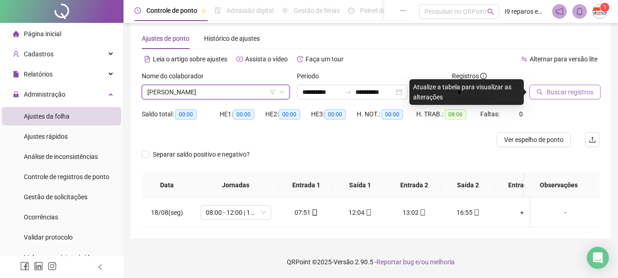
click at [566, 97] on button "Buscar registros" at bounding box center [565, 92] width 71 height 15
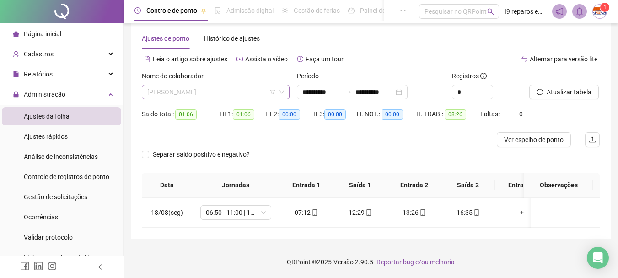
click at [221, 95] on span "[PERSON_NAME]" at bounding box center [215, 92] width 137 height 14
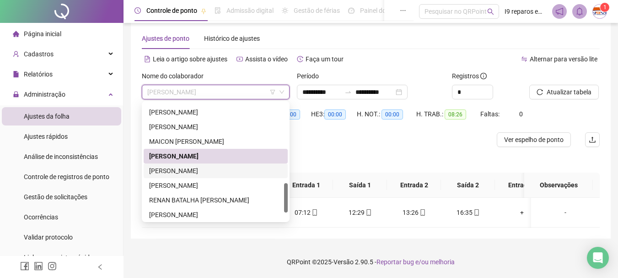
click at [188, 171] on div "[PERSON_NAME]" at bounding box center [215, 171] width 133 height 10
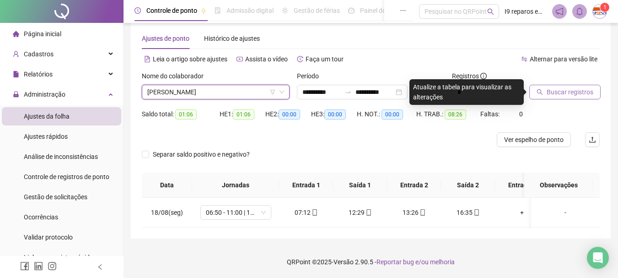
click at [547, 94] on button "Buscar registros" at bounding box center [565, 92] width 71 height 15
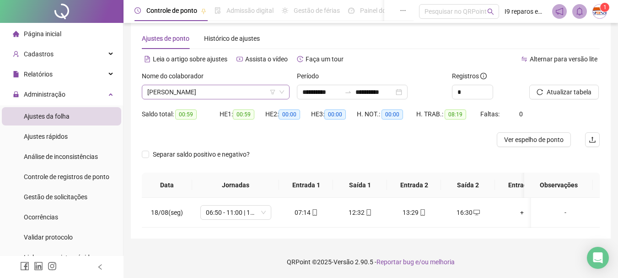
click at [242, 93] on span "[PERSON_NAME]" at bounding box center [215, 92] width 137 height 14
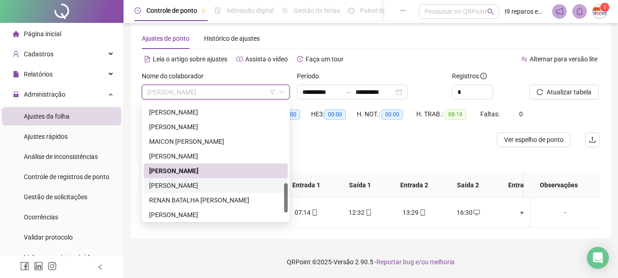
click at [215, 182] on div "[PERSON_NAME]" at bounding box center [215, 185] width 133 height 10
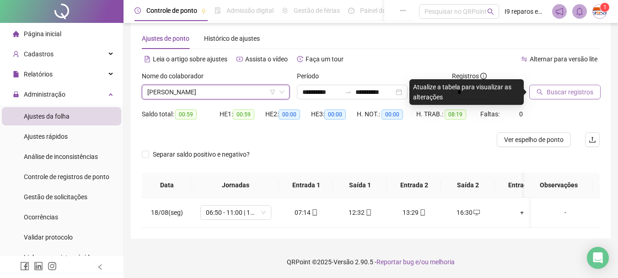
click at [577, 92] on span "Buscar registros" at bounding box center [570, 92] width 47 height 10
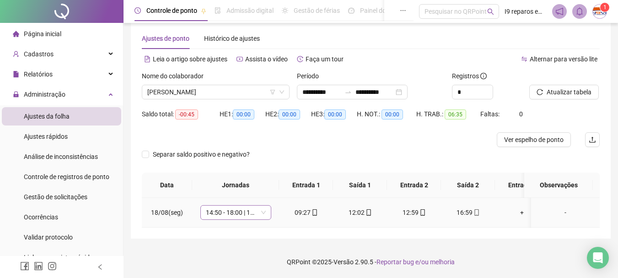
click at [265, 215] on span "14:50 - 18:00 | 19:00 - 23:10" at bounding box center [236, 213] width 60 height 14
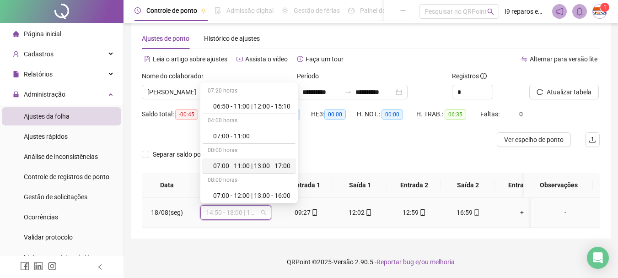
click at [268, 168] on div "07:00 - 11:00 | 13:00 - 17:00" at bounding box center [251, 166] width 77 height 10
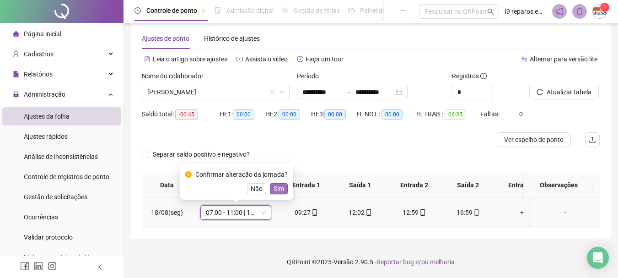
click at [274, 188] on span "Sim" at bounding box center [279, 189] width 11 height 10
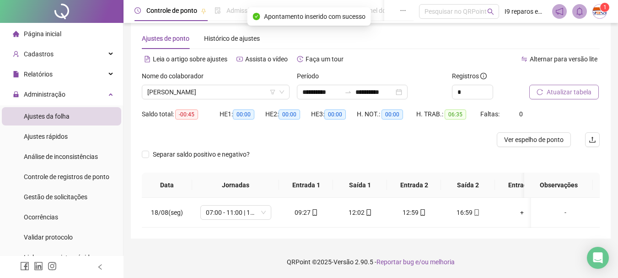
click at [585, 92] on span "Atualizar tabela" at bounding box center [569, 92] width 45 height 10
click at [561, 213] on div "-" at bounding box center [566, 212] width 54 height 10
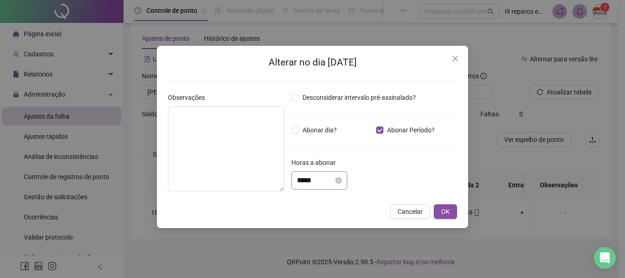
drag, startPoint x: 322, startPoint y: 186, endPoint x: 321, endPoint y: 177, distance: 9.7
click at [322, 186] on div "*****" at bounding box center [320, 180] width 56 height 18
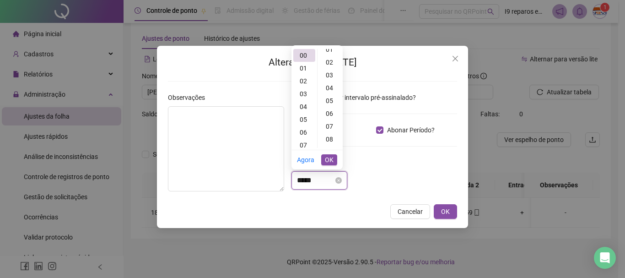
scroll to position [0, 0]
click at [307, 80] on div "02" at bounding box center [304, 81] width 22 height 13
click at [334, 127] on div "20" at bounding box center [331, 128] width 22 height 13
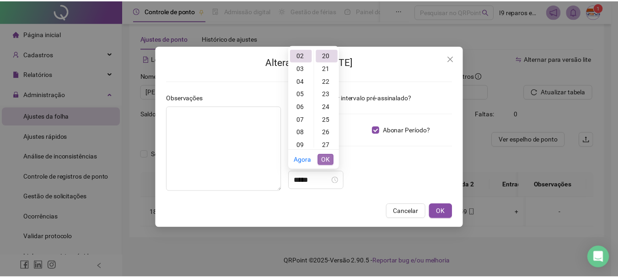
scroll to position [256, 0]
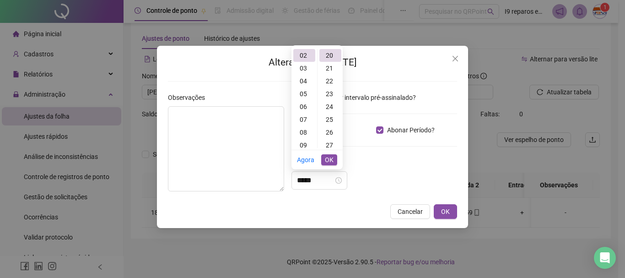
click at [327, 160] on span "OK" at bounding box center [329, 160] width 9 height 10
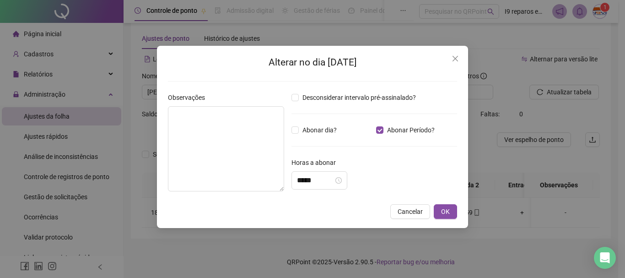
click at [406, 163] on div "Horas a abonar" at bounding box center [375, 164] width 166 height 14
click at [444, 209] on span "OK" at bounding box center [445, 211] width 9 height 10
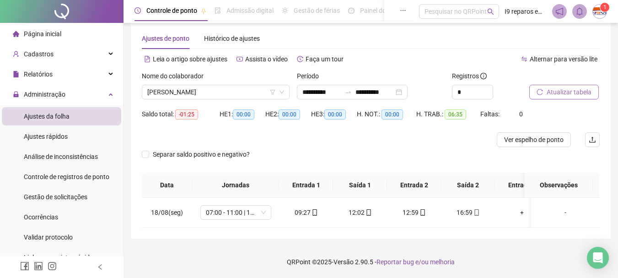
click at [577, 98] on button "Atualizar tabela" at bounding box center [565, 92] width 70 height 15
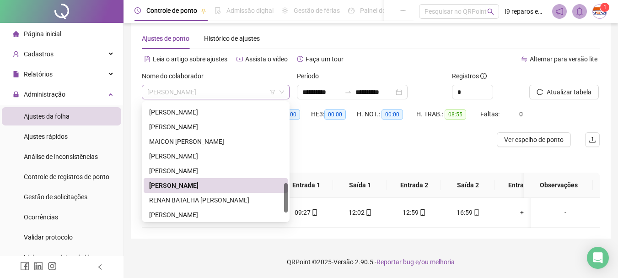
click at [247, 87] on span "[PERSON_NAME]" at bounding box center [215, 92] width 137 height 14
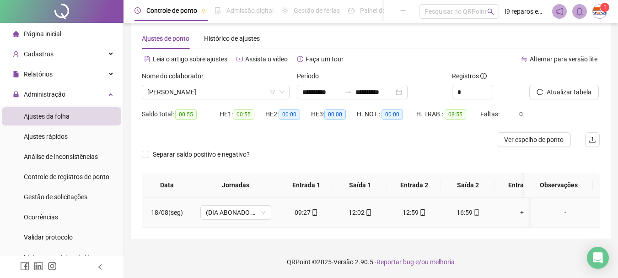
click at [557, 213] on div "-" at bounding box center [566, 212] width 54 height 10
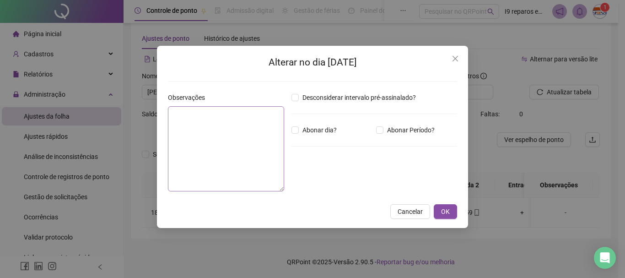
type input "*****"
click at [214, 121] on textarea at bounding box center [226, 148] width 116 height 85
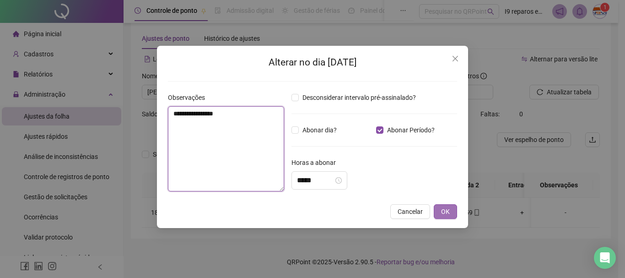
type textarea "**********"
click at [444, 212] on span "OK" at bounding box center [445, 211] width 9 height 10
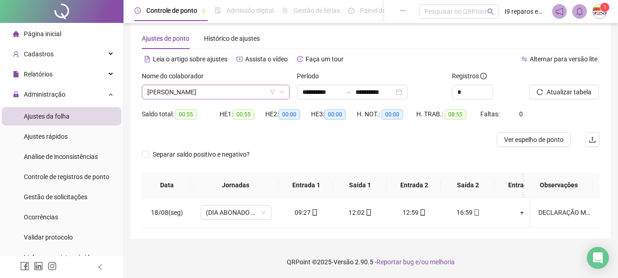
click at [245, 87] on span "[PERSON_NAME]" at bounding box center [215, 92] width 137 height 14
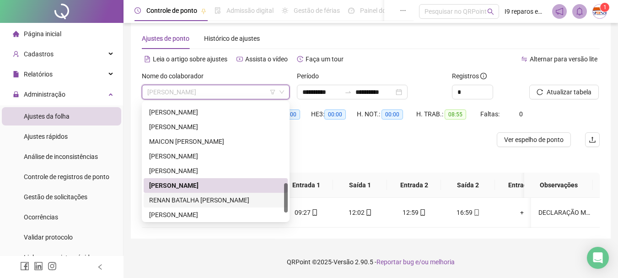
drag, startPoint x: 221, startPoint y: 196, endPoint x: 246, endPoint y: 186, distance: 27.1
click at [222, 196] on div "RENAN BATALHA [PERSON_NAME]" at bounding box center [215, 200] width 133 height 10
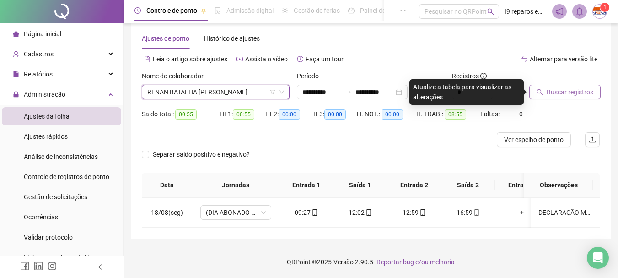
click at [597, 90] on button "Buscar registros" at bounding box center [565, 92] width 71 height 15
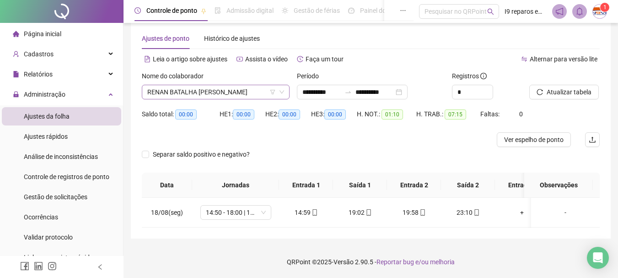
click at [243, 87] on span "RENAN BATALHA [PERSON_NAME]" at bounding box center [215, 92] width 137 height 14
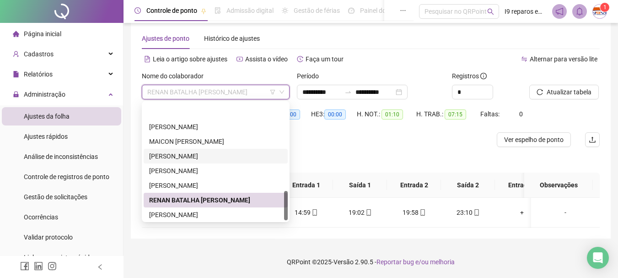
scroll to position [352, 0]
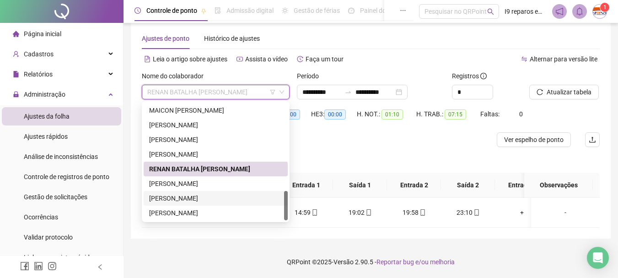
drag, startPoint x: 204, startPoint y: 204, endPoint x: 268, endPoint y: 189, distance: 65.5
click at [204, 204] on div "[PERSON_NAME]" at bounding box center [216, 198] width 144 height 15
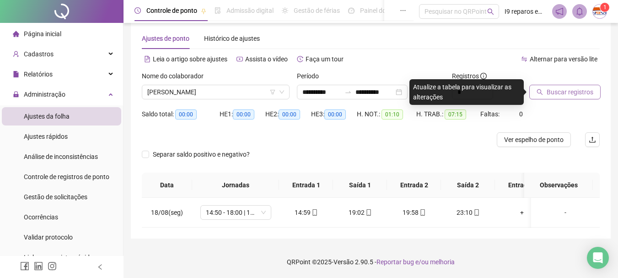
click at [563, 88] on span "Buscar registros" at bounding box center [570, 92] width 47 height 10
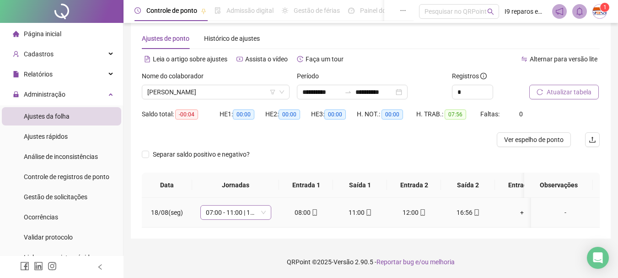
click at [263, 212] on span "07:00 - 11:00 | 13:00 - 17:00" at bounding box center [236, 213] width 60 height 14
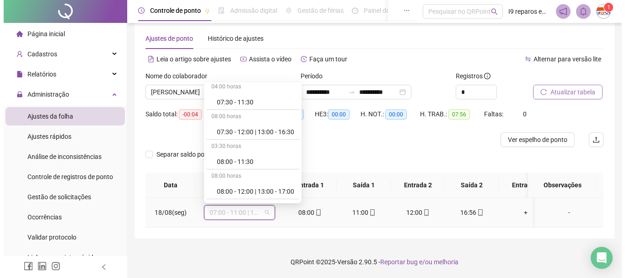
scroll to position [137, 0]
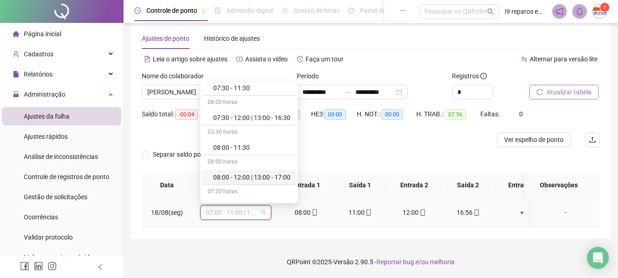
click at [256, 178] on div "08:00 - 12:00 | 13:00 - 17:00" at bounding box center [251, 177] width 77 height 10
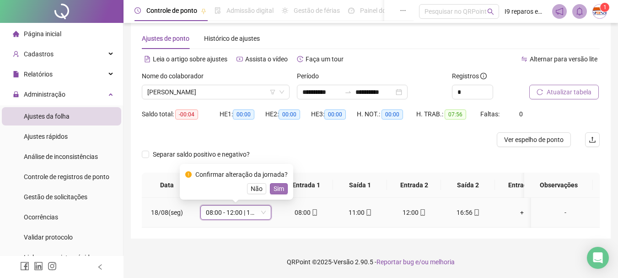
click at [270, 187] on button "Sim" at bounding box center [279, 188] width 18 height 11
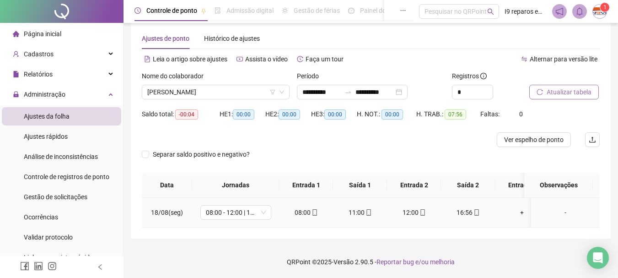
click at [560, 213] on div "-" at bounding box center [566, 212] width 54 height 10
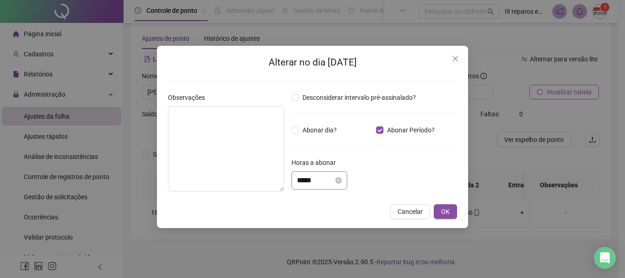
click at [325, 174] on div "*****" at bounding box center [320, 180] width 56 height 18
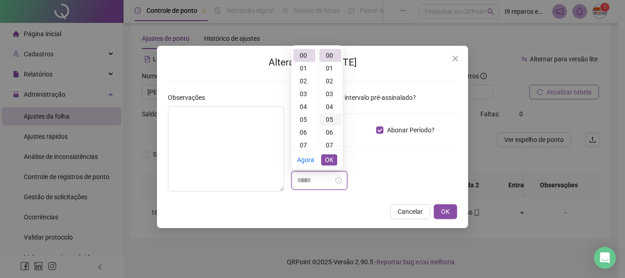
scroll to position [0, 0]
click at [329, 106] on div "04" at bounding box center [331, 106] width 22 height 13
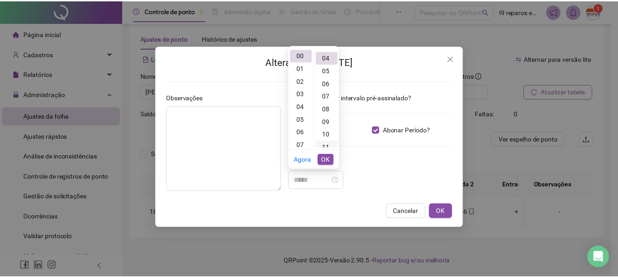
scroll to position [51, 0]
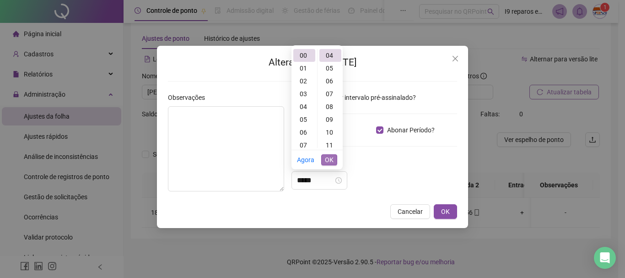
drag, startPoint x: 329, startPoint y: 158, endPoint x: 397, endPoint y: 181, distance: 71.5
click at [330, 158] on span "OK" at bounding box center [329, 160] width 9 height 10
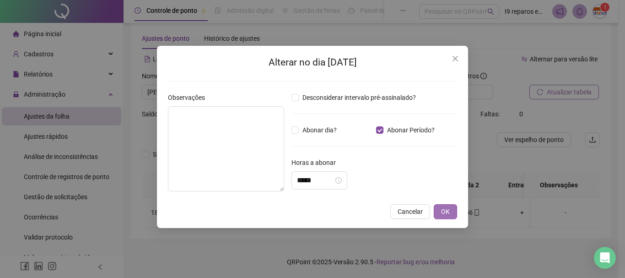
click at [454, 213] on button "OK" at bounding box center [445, 211] width 23 height 15
drag, startPoint x: 441, startPoint y: 211, endPoint x: 448, endPoint y: 204, distance: 10.0
click at [444, 209] on button "OK" at bounding box center [445, 211] width 23 height 15
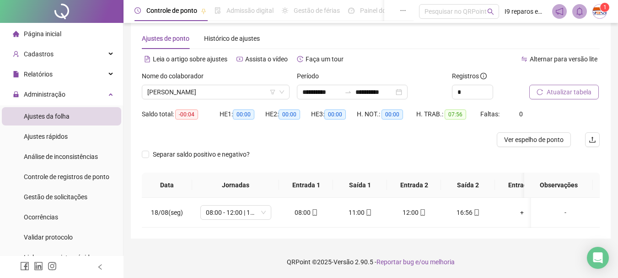
click at [585, 86] on button "Atualizar tabela" at bounding box center [565, 92] width 70 height 15
click at [559, 213] on div "-" at bounding box center [566, 212] width 54 height 10
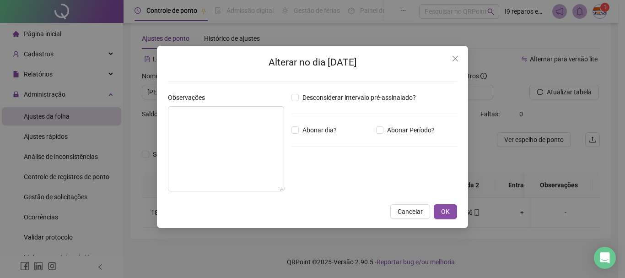
type input "*****"
click at [334, 178] on input "*****" at bounding box center [315, 180] width 37 height 11
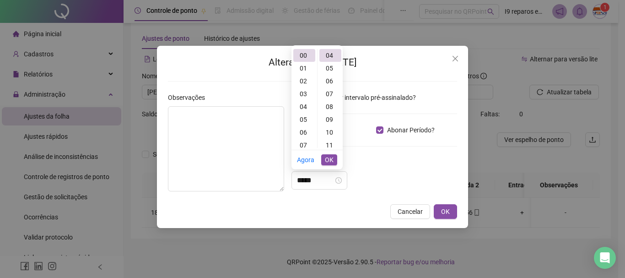
click at [384, 131] on label "Abonar Período?" at bounding box center [407, 130] width 62 height 10
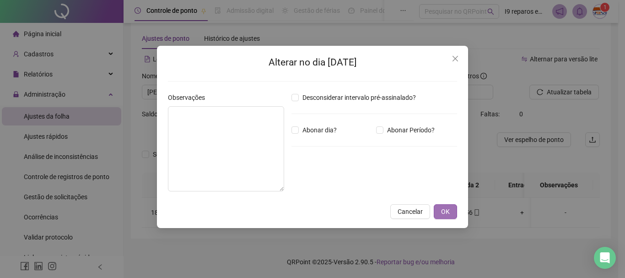
click at [444, 213] on span "OK" at bounding box center [445, 211] width 9 height 10
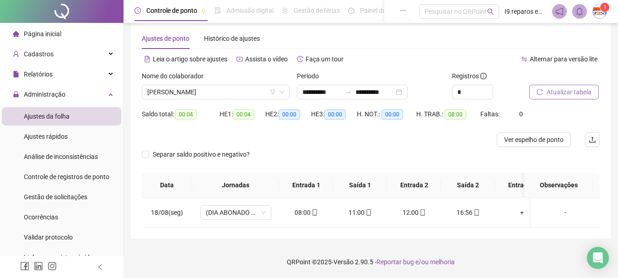
click at [576, 94] on span "Atualizar tabela" at bounding box center [569, 92] width 45 height 10
click at [217, 94] on span "[PERSON_NAME]" at bounding box center [215, 92] width 137 height 14
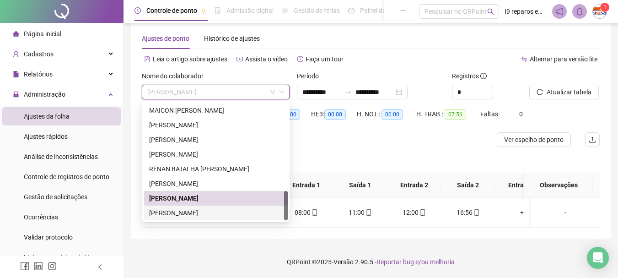
drag, startPoint x: 201, startPoint y: 211, endPoint x: 217, endPoint y: 205, distance: 16.2
click at [201, 211] on div "[PERSON_NAME]" at bounding box center [215, 213] width 133 height 10
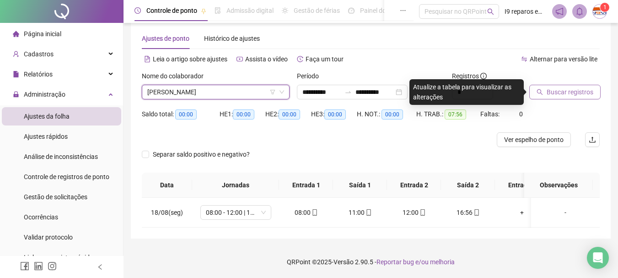
click at [586, 96] on span "Buscar registros" at bounding box center [570, 92] width 47 height 10
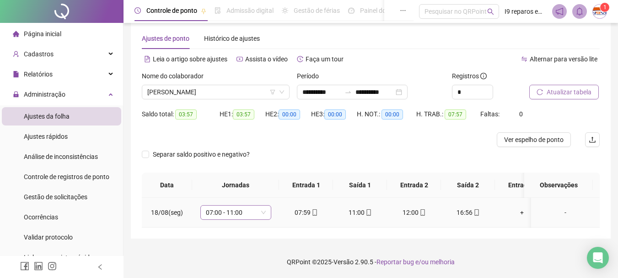
click at [268, 214] on div "07:00 - 11:00" at bounding box center [235, 212] width 71 height 15
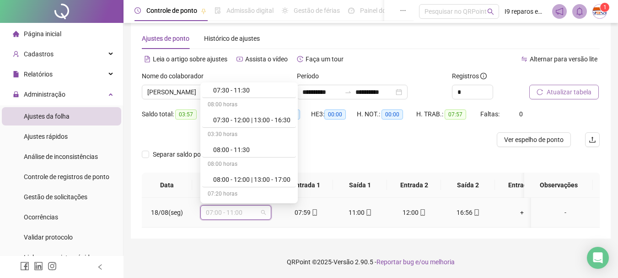
scroll to position [137, 0]
click at [238, 181] on div "08:00 - 12:00 | 13:00 - 17:00" at bounding box center [251, 177] width 77 height 10
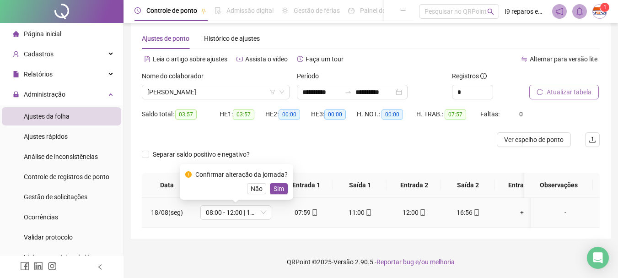
drag, startPoint x: 280, startPoint y: 190, endPoint x: 313, endPoint y: 182, distance: 34.4
click at [281, 190] on span "Sim" at bounding box center [279, 189] width 11 height 10
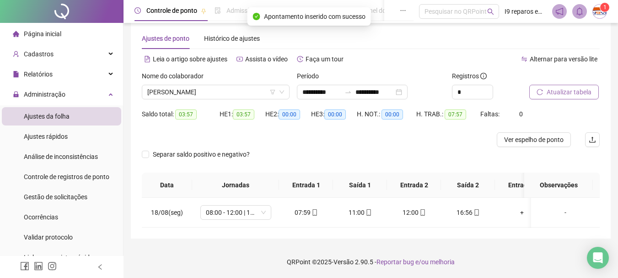
click at [581, 95] on span "Atualizar tabela" at bounding box center [569, 92] width 45 height 10
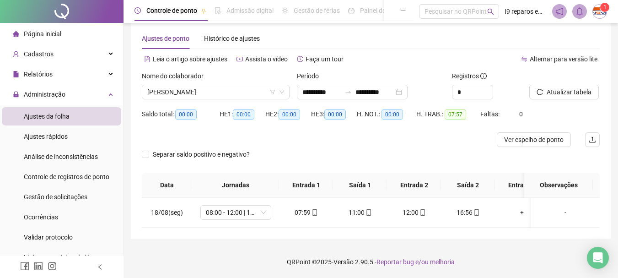
click at [50, 33] on span "Página inicial" at bounding box center [43, 33] width 38 height 7
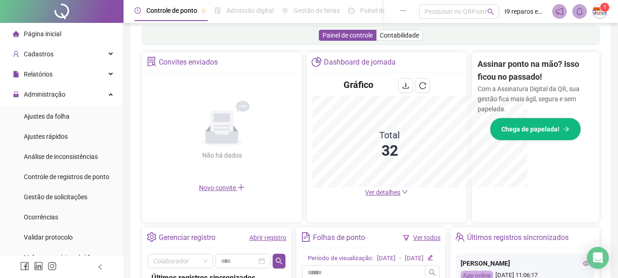
scroll to position [286, 0]
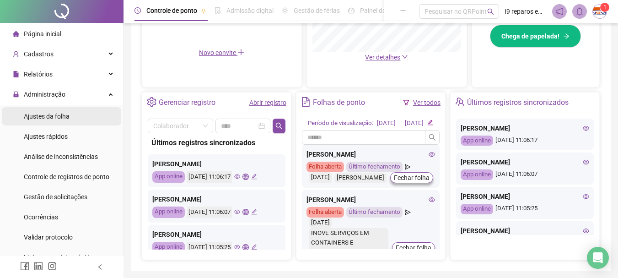
click at [62, 115] on span "Ajustes da folha" at bounding box center [47, 116] width 46 height 7
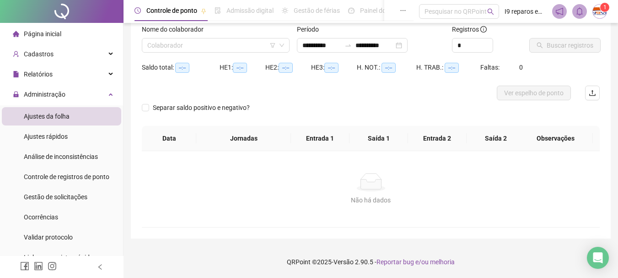
scroll to position [60, 0]
type input "**********"
click at [161, 49] on input "search" at bounding box center [211, 45] width 129 height 14
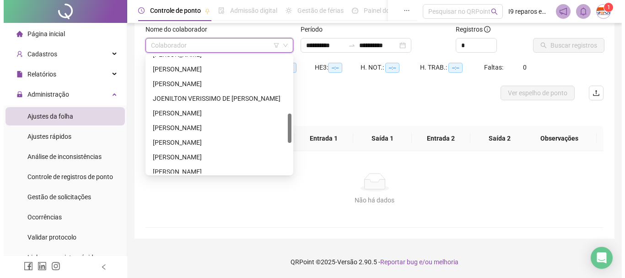
scroll to position [275, 0]
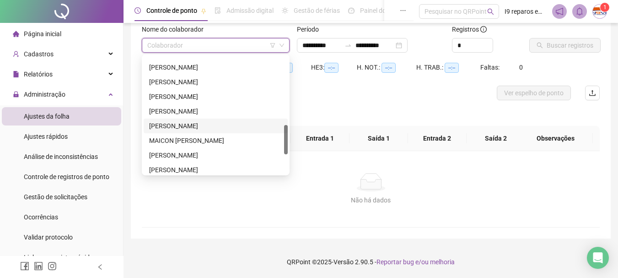
click at [192, 125] on div "[PERSON_NAME]" at bounding box center [215, 126] width 133 height 10
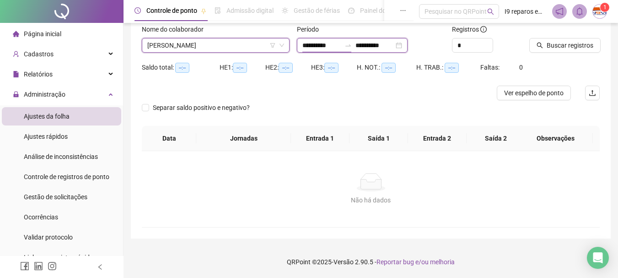
click at [320, 40] on input "**********" at bounding box center [322, 45] width 38 height 10
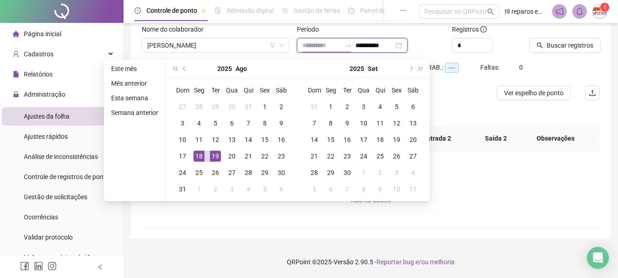
type input "**********"
click at [198, 155] on div "18" at bounding box center [199, 156] width 11 height 11
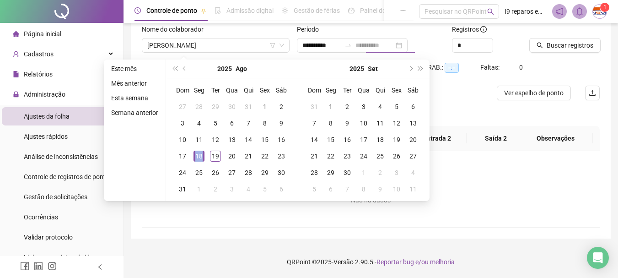
click at [198, 155] on div "18" at bounding box center [199, 156] width 11 height 11
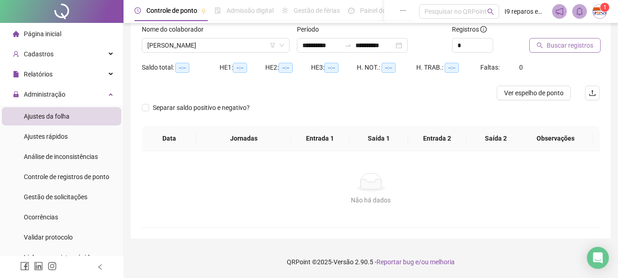
click at [579, 46] on span "Buscar registros" at bounding box center [570, 45] width 47 height 10
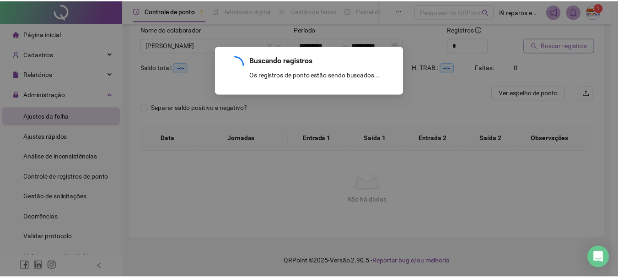
scroll to position [13, 0]
